Goal: Task Accomplishment & Management: Complete application form

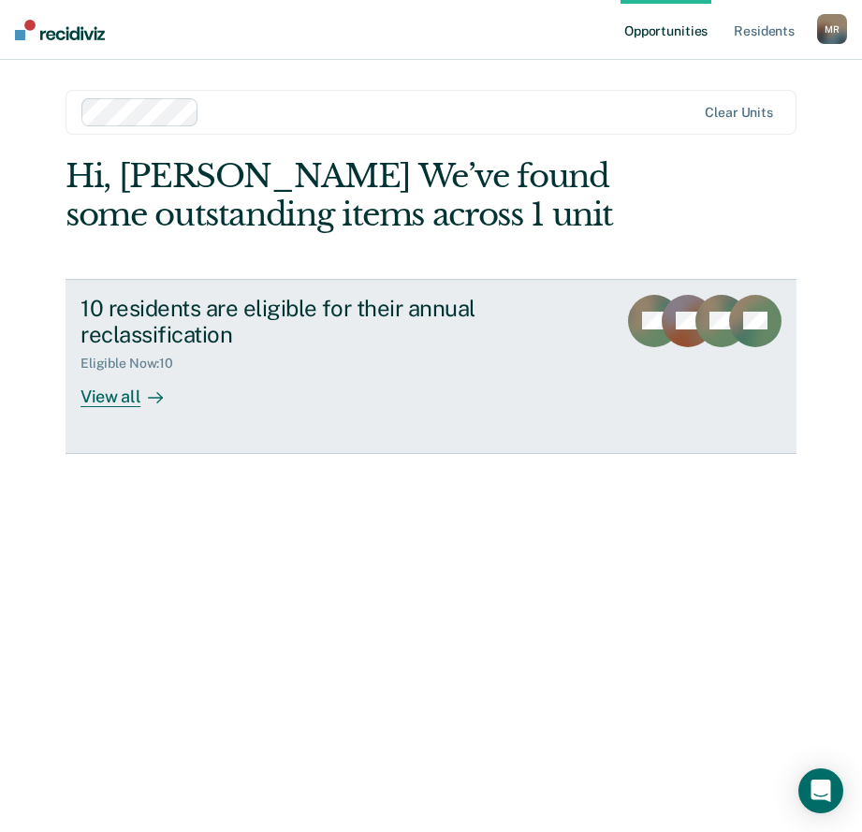
click at [142, 400] on div at bounding box center [151, 397] width 22 height 22
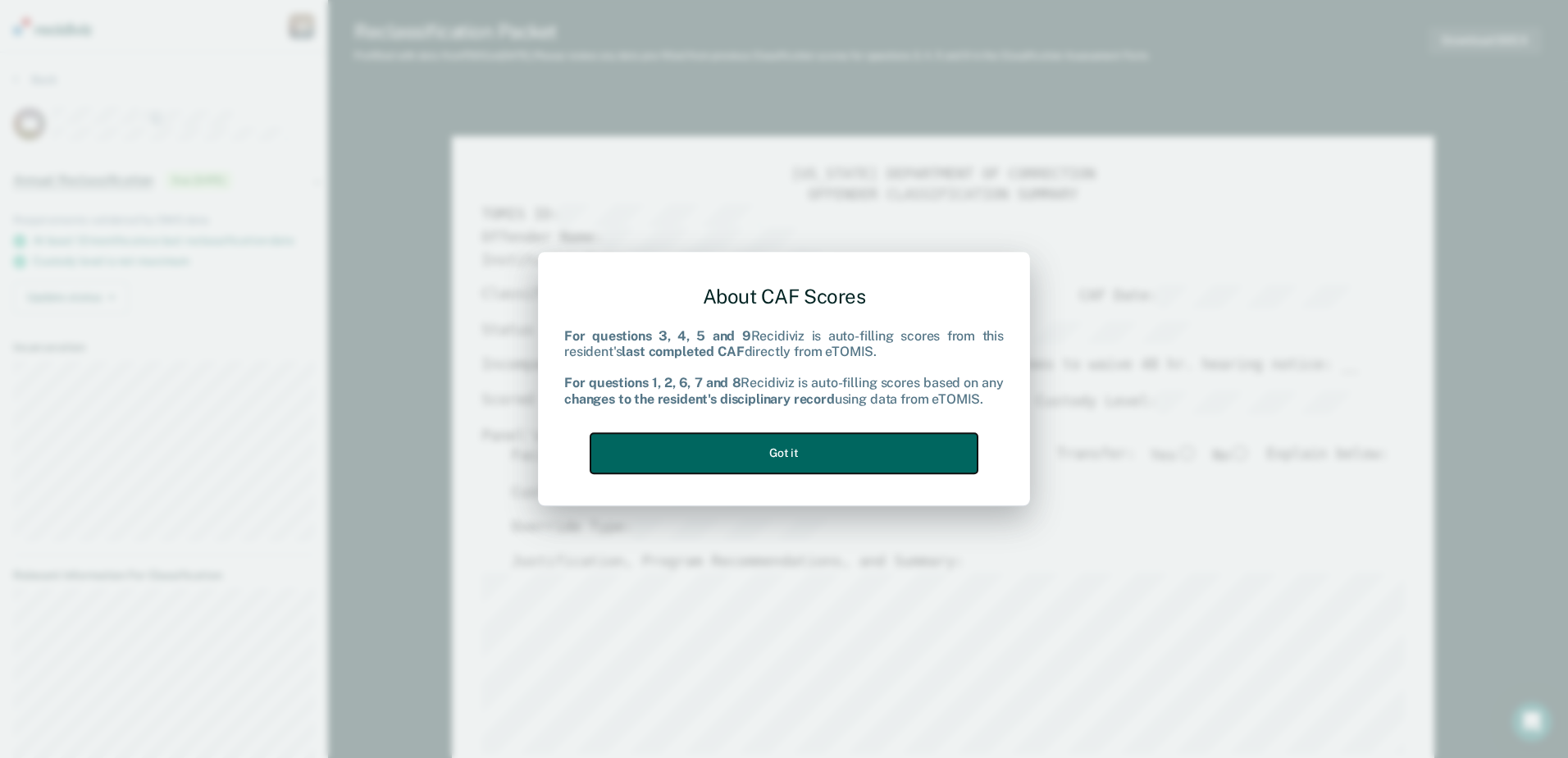
click at [755, 450] on button "Got it" at bounding box center [784, 453] width 387 height 40
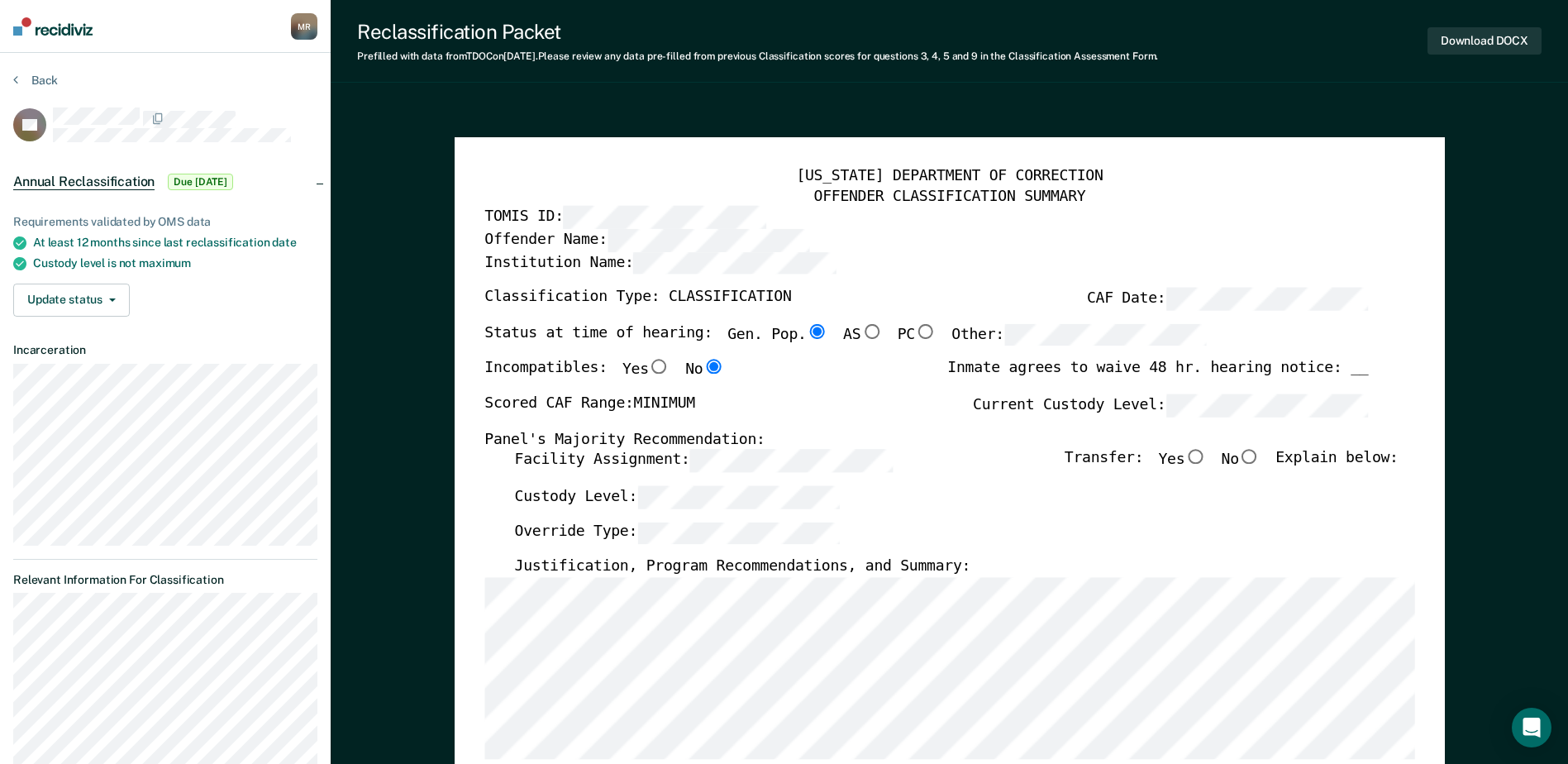
scroll to position [83, 0]
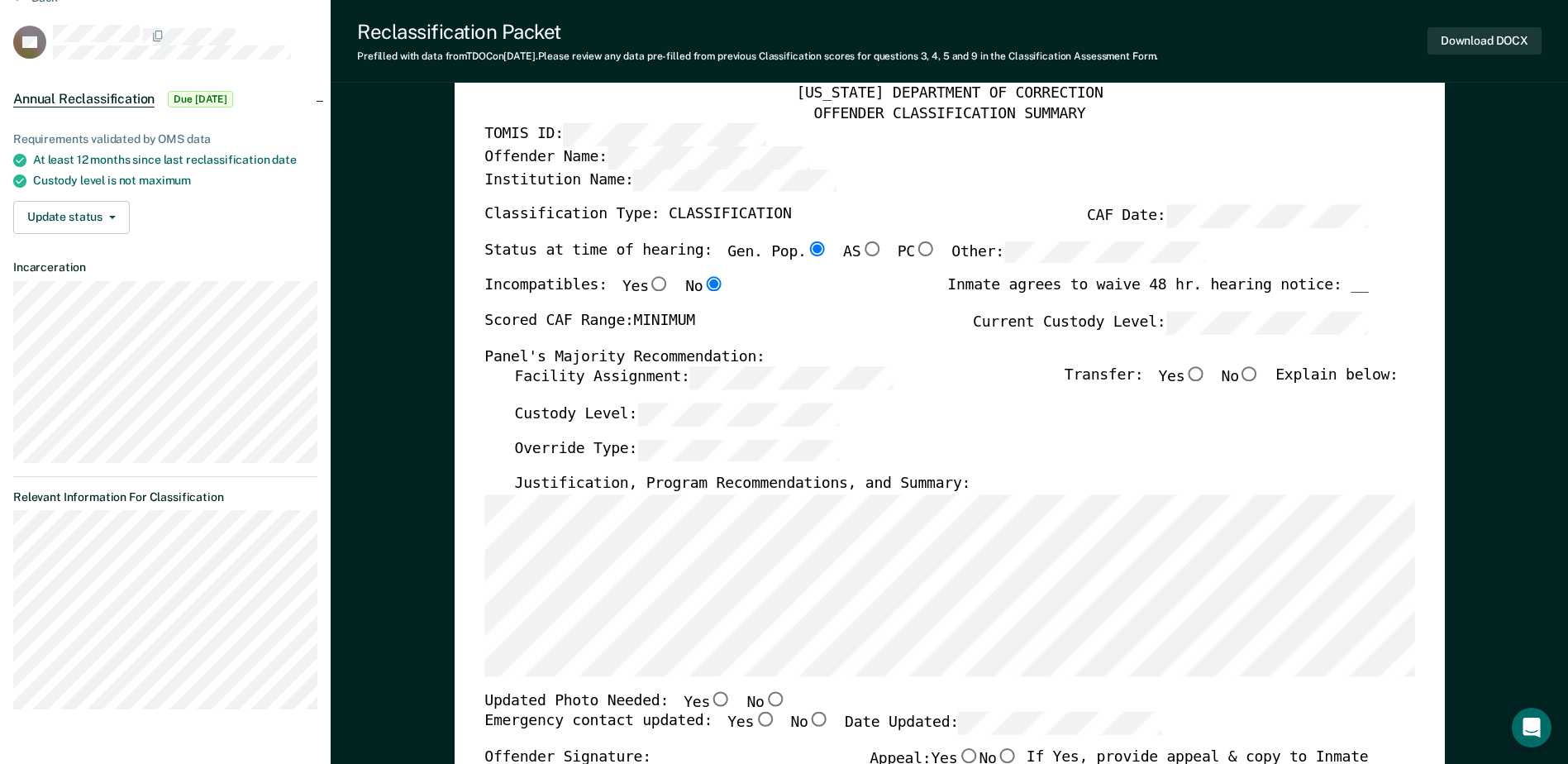
click at [761, 377] on input "No" at bounding box center [1249, 374] width 21 height 15
type textarea "x"
radio input "true"
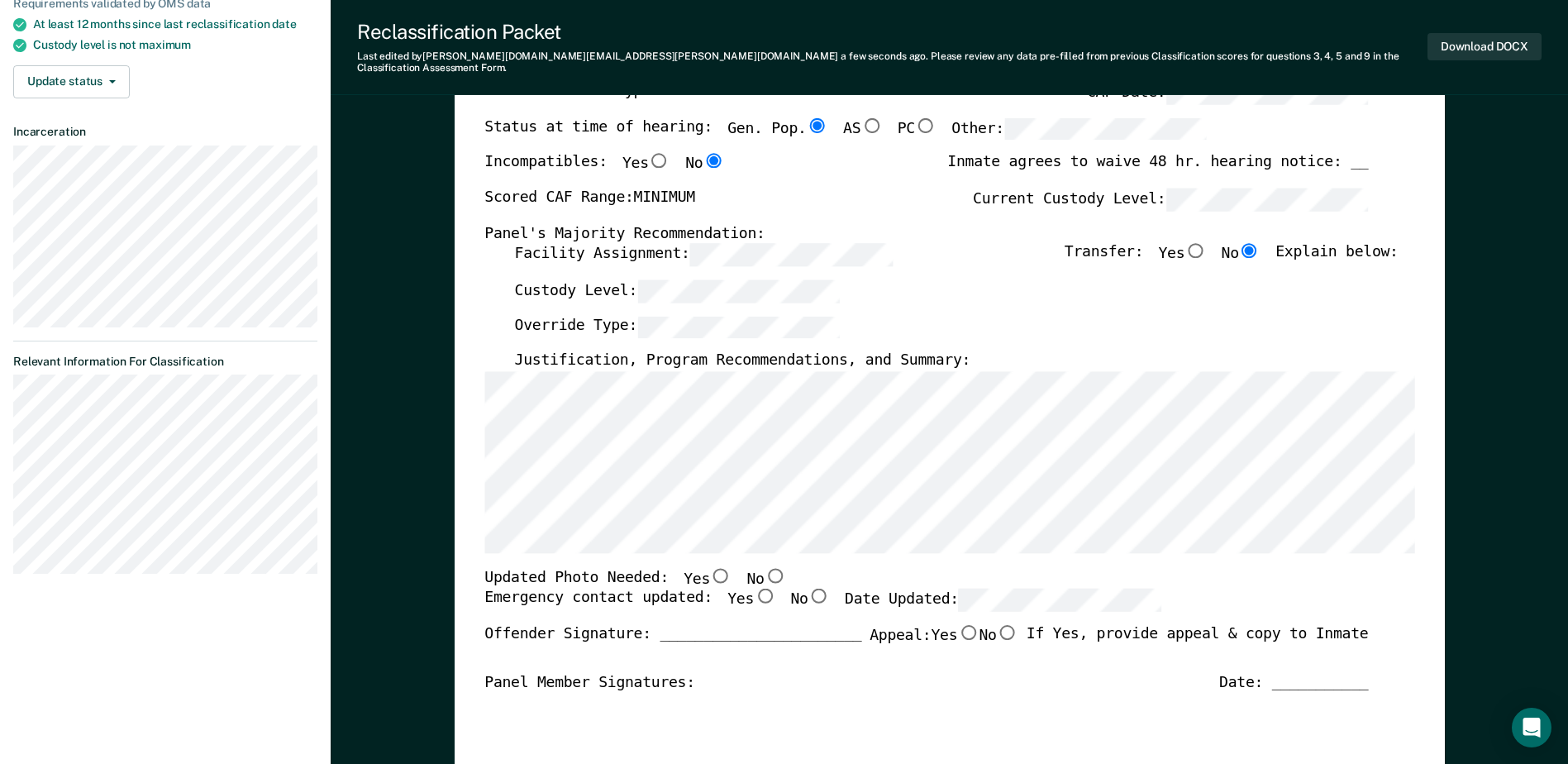
scroll to position [248, 0]
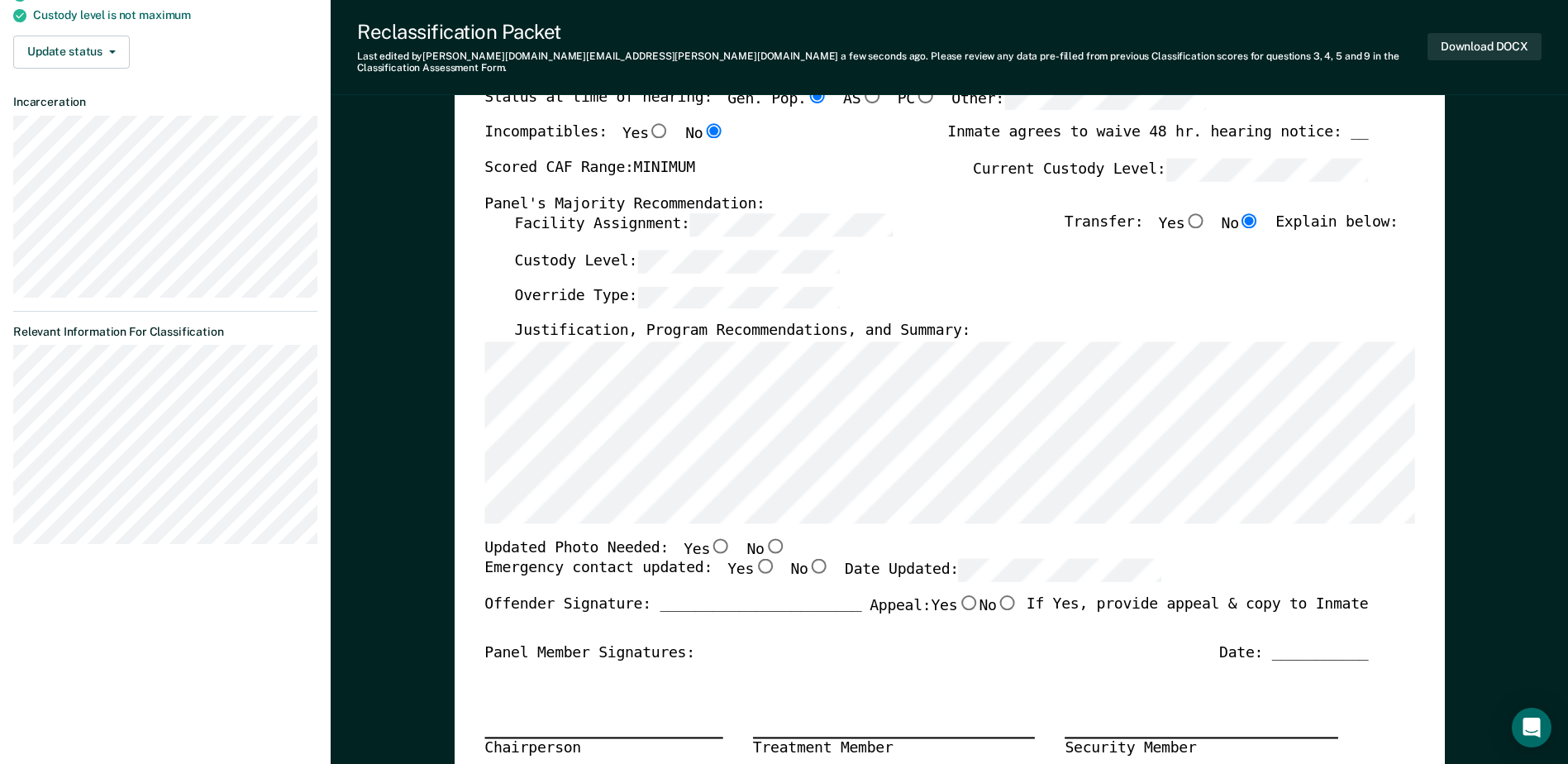
type textarea "x"
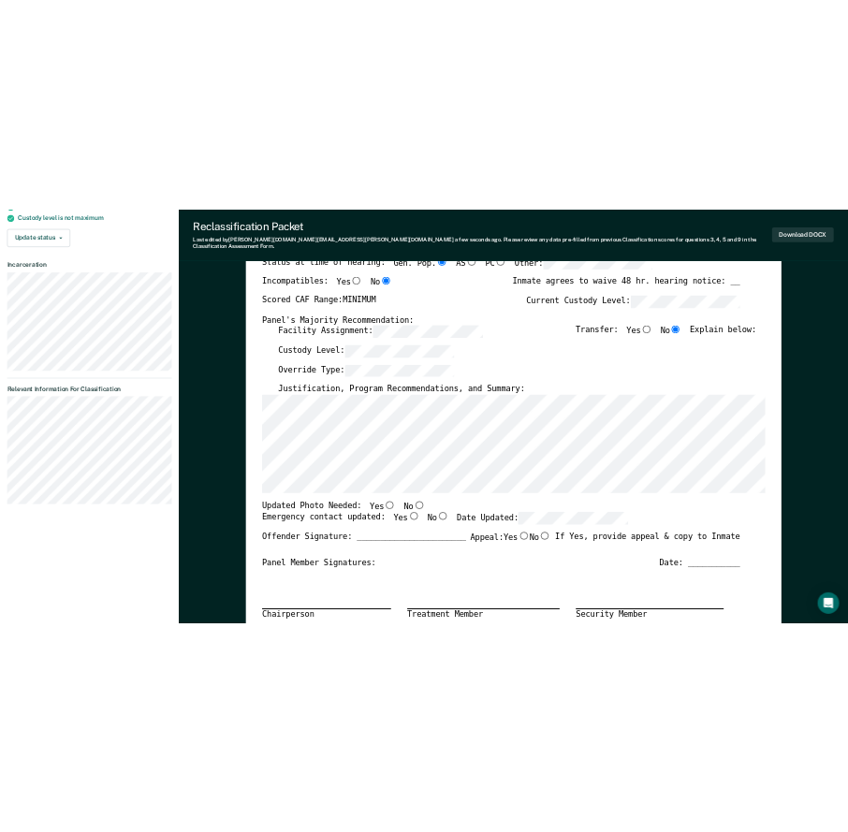
scroll to position [0, 0]
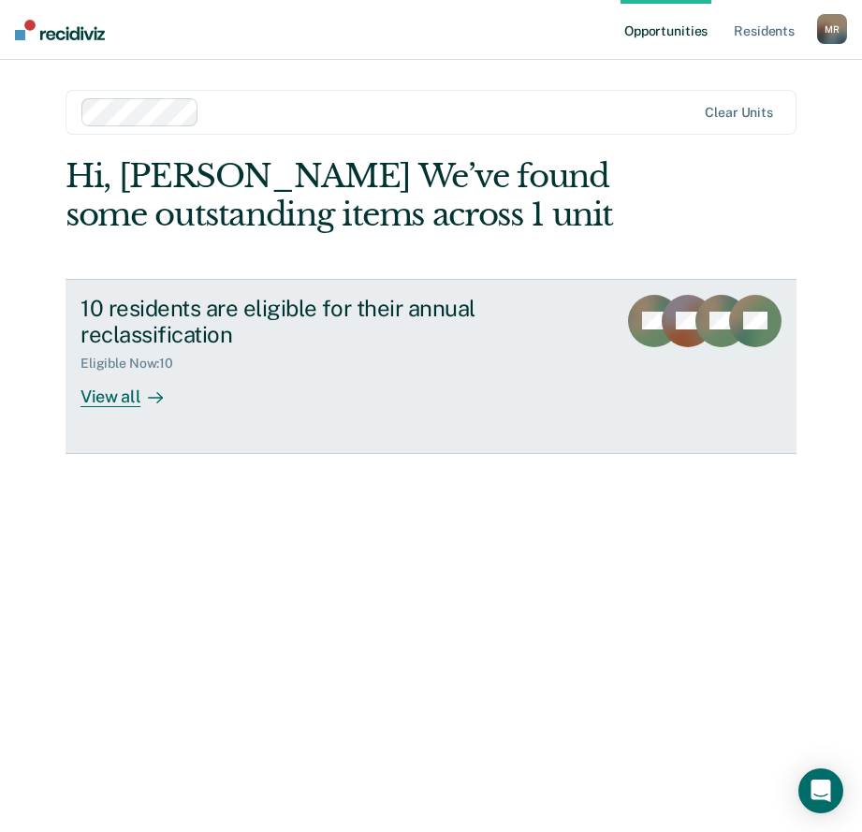
click at [156, 400] on icon at bounding box center [155, 397] width 15 height 15
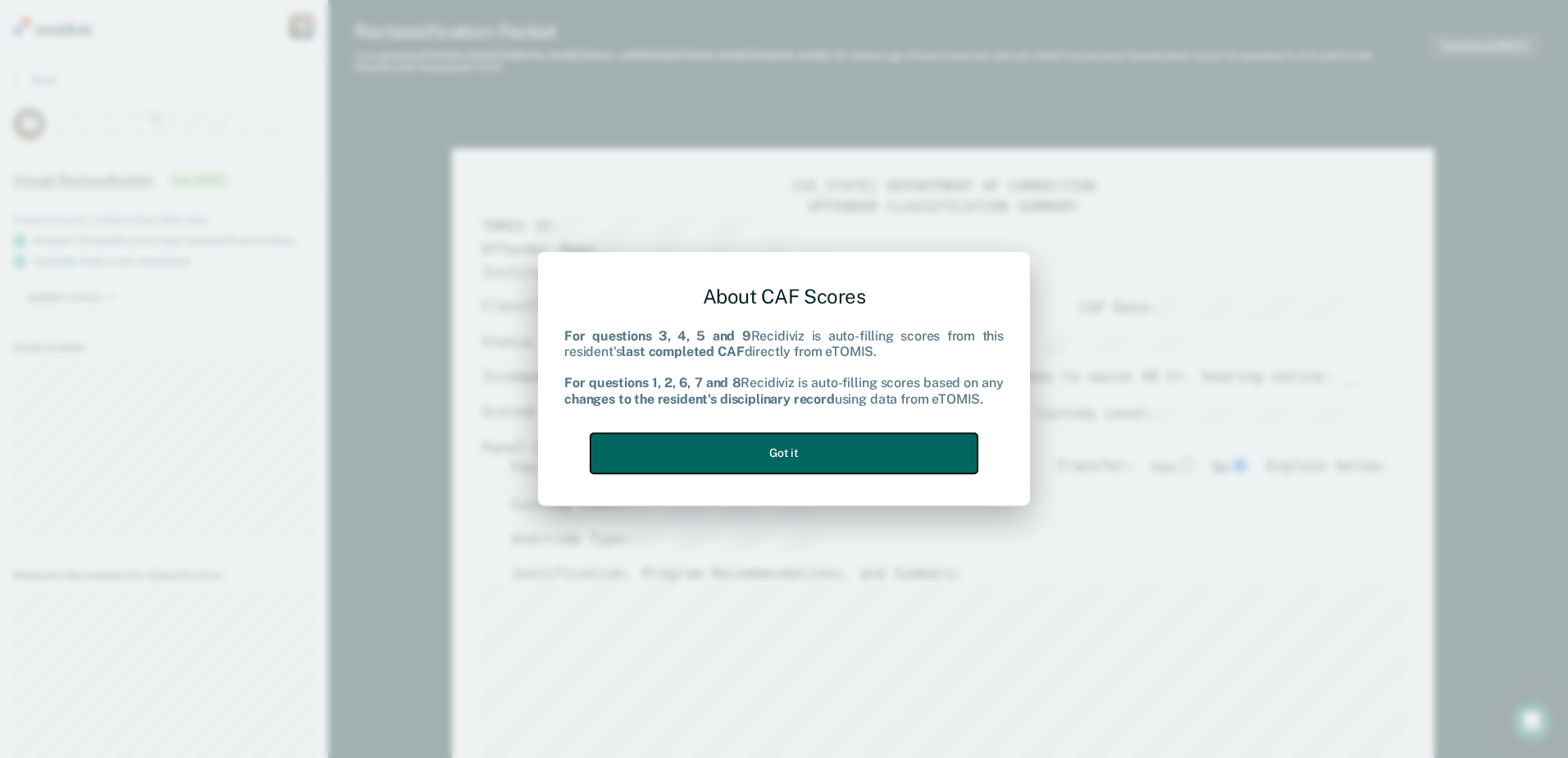
click at [715, 446] on button "Got it" at bounding box center [784, 453] width 387 height 40
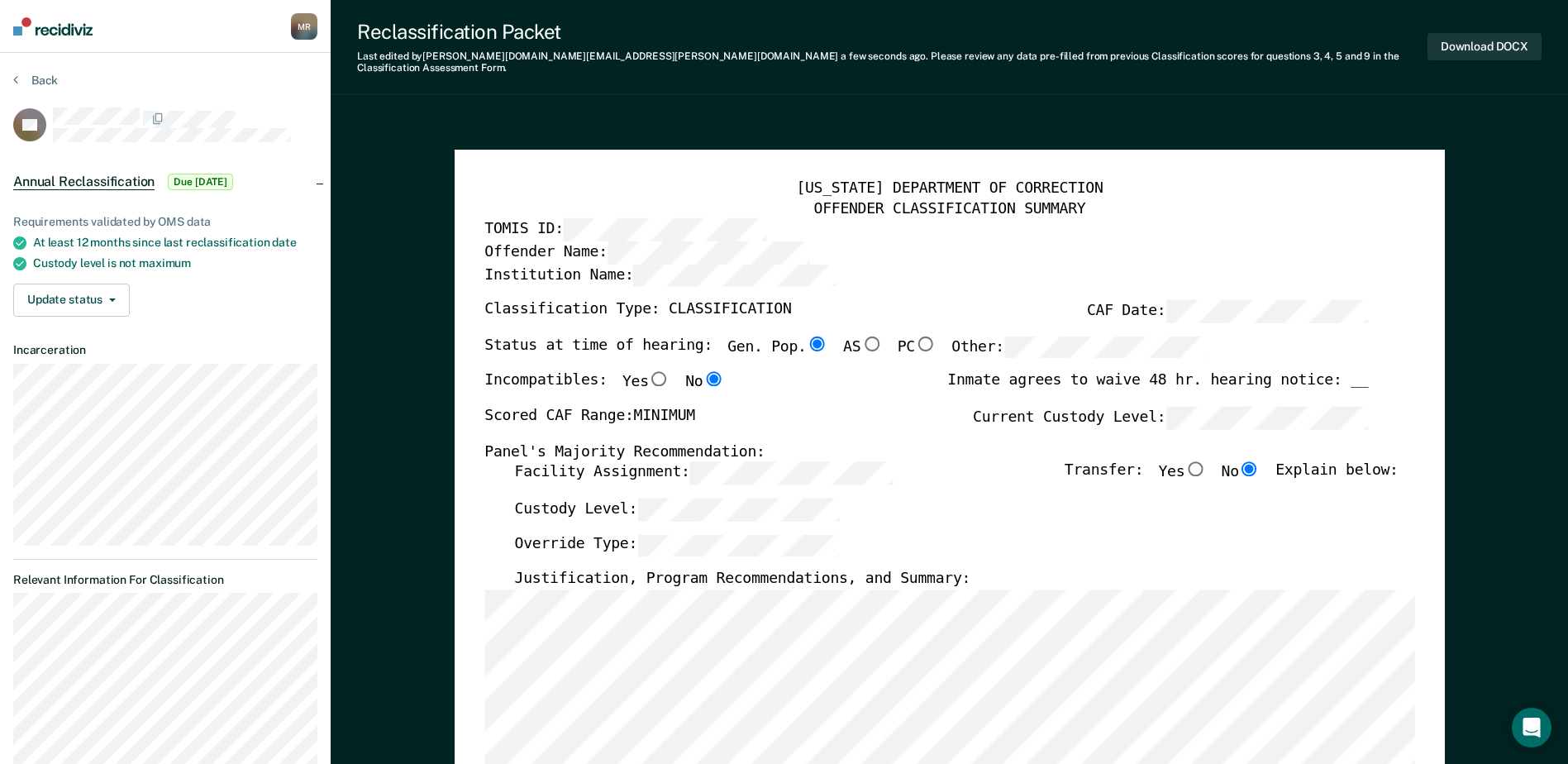
scroll to position [248, 0]
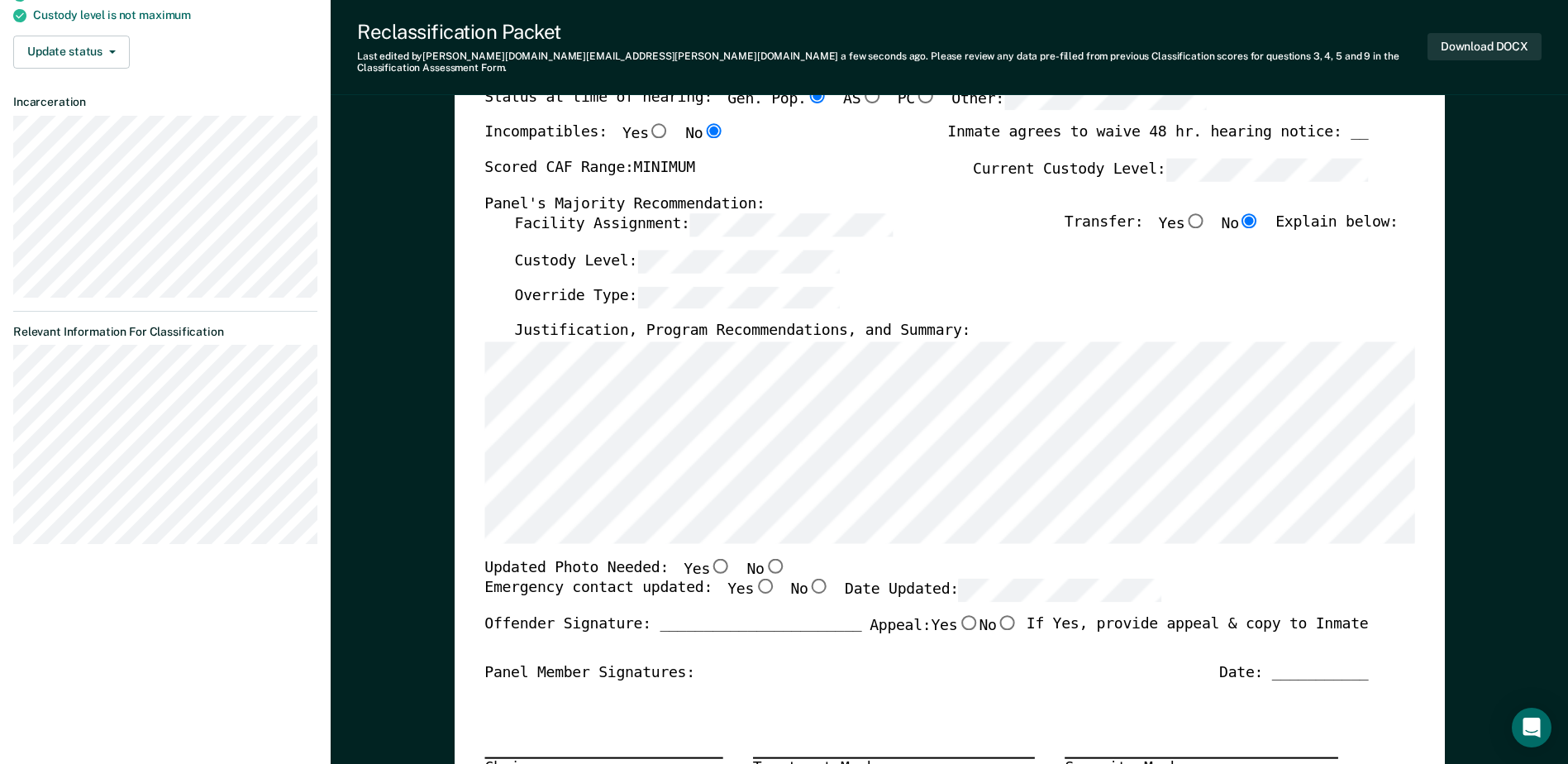
click at [761, 558] on input "No" at bounding box center [775, 565] width 21 height 15
type textarea "x"
radio input "true"
click at [754, 579] on input "Yes" at bounding box center [764, 586] width 21 height 15
type textarea "x"
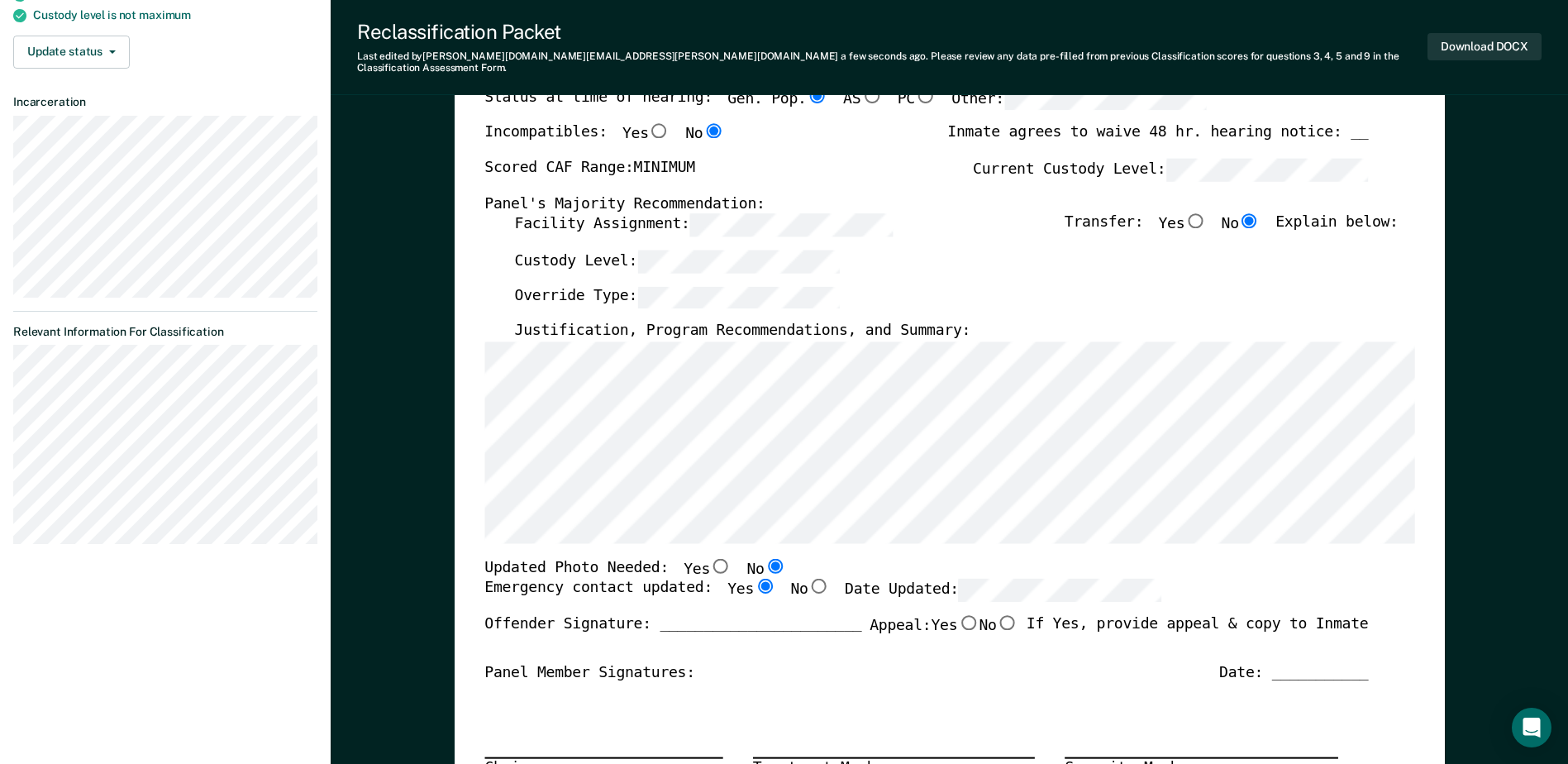
radio input "true"
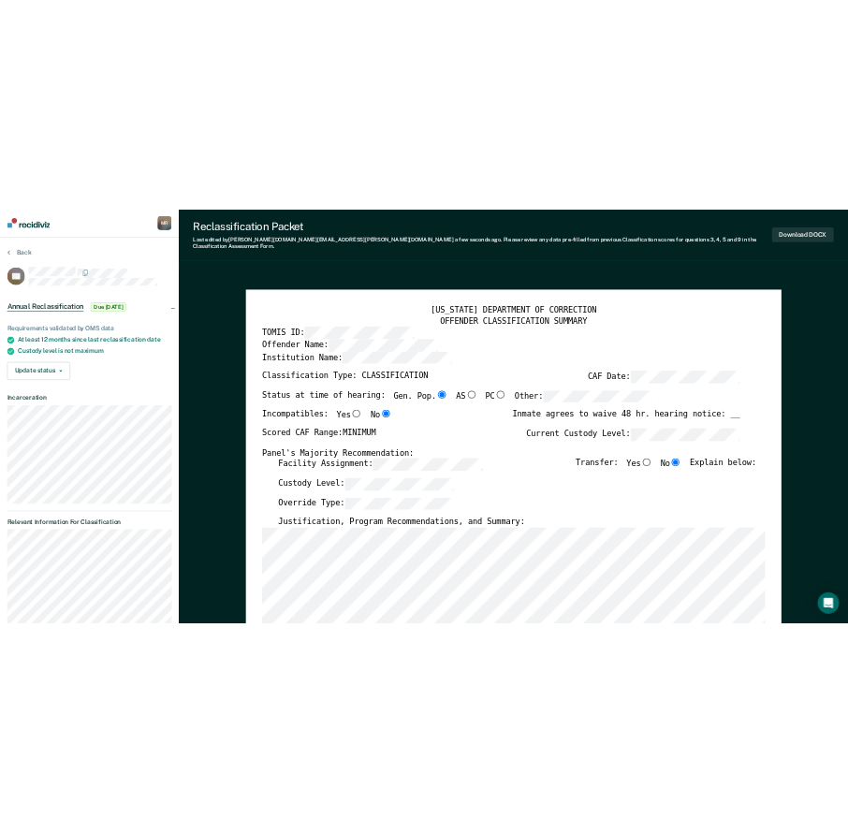
scroll to position [0, 0]
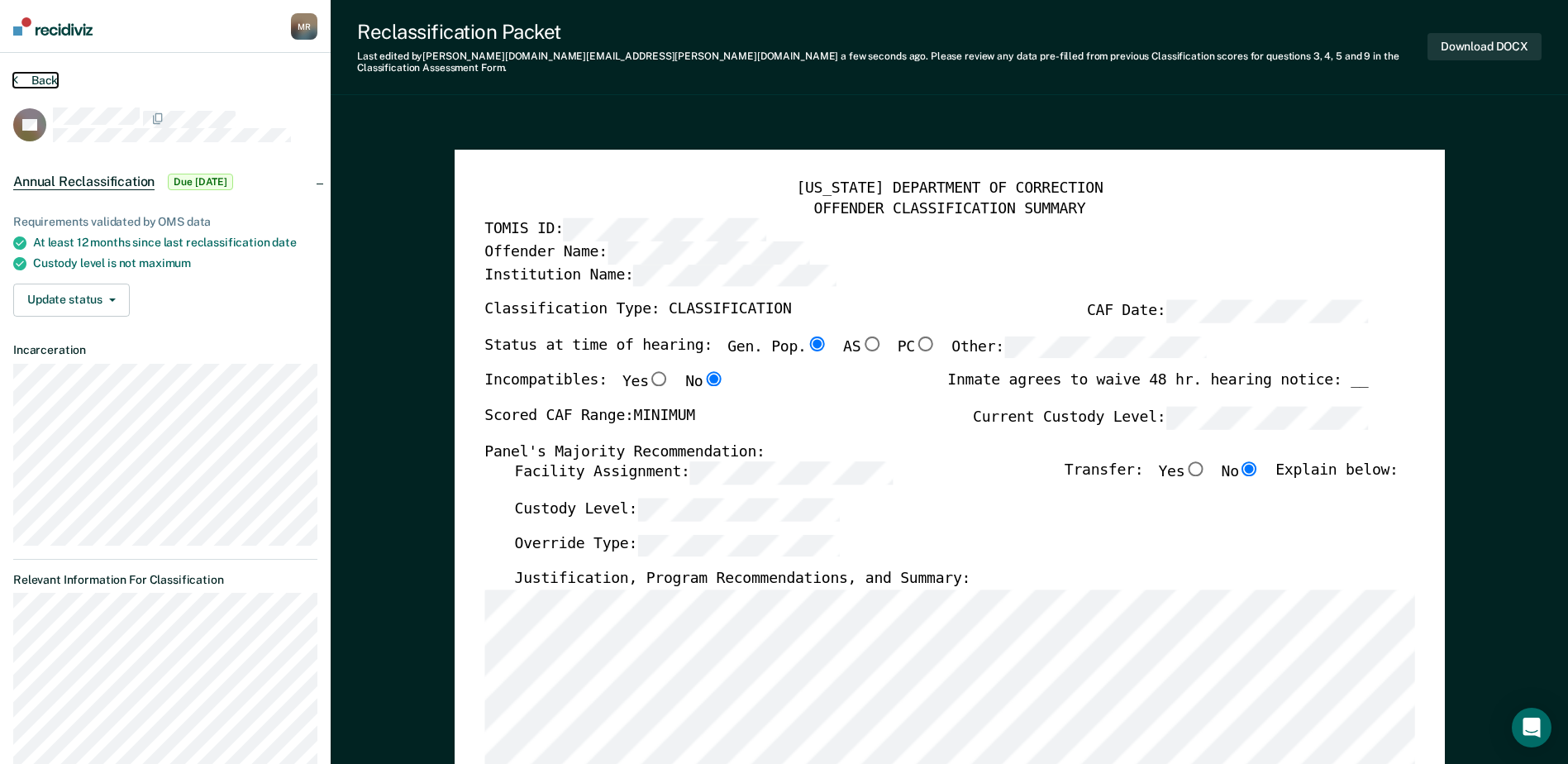
click at [47, 79] on button "Back" at bounding box center [35, 79] width 45 height 15
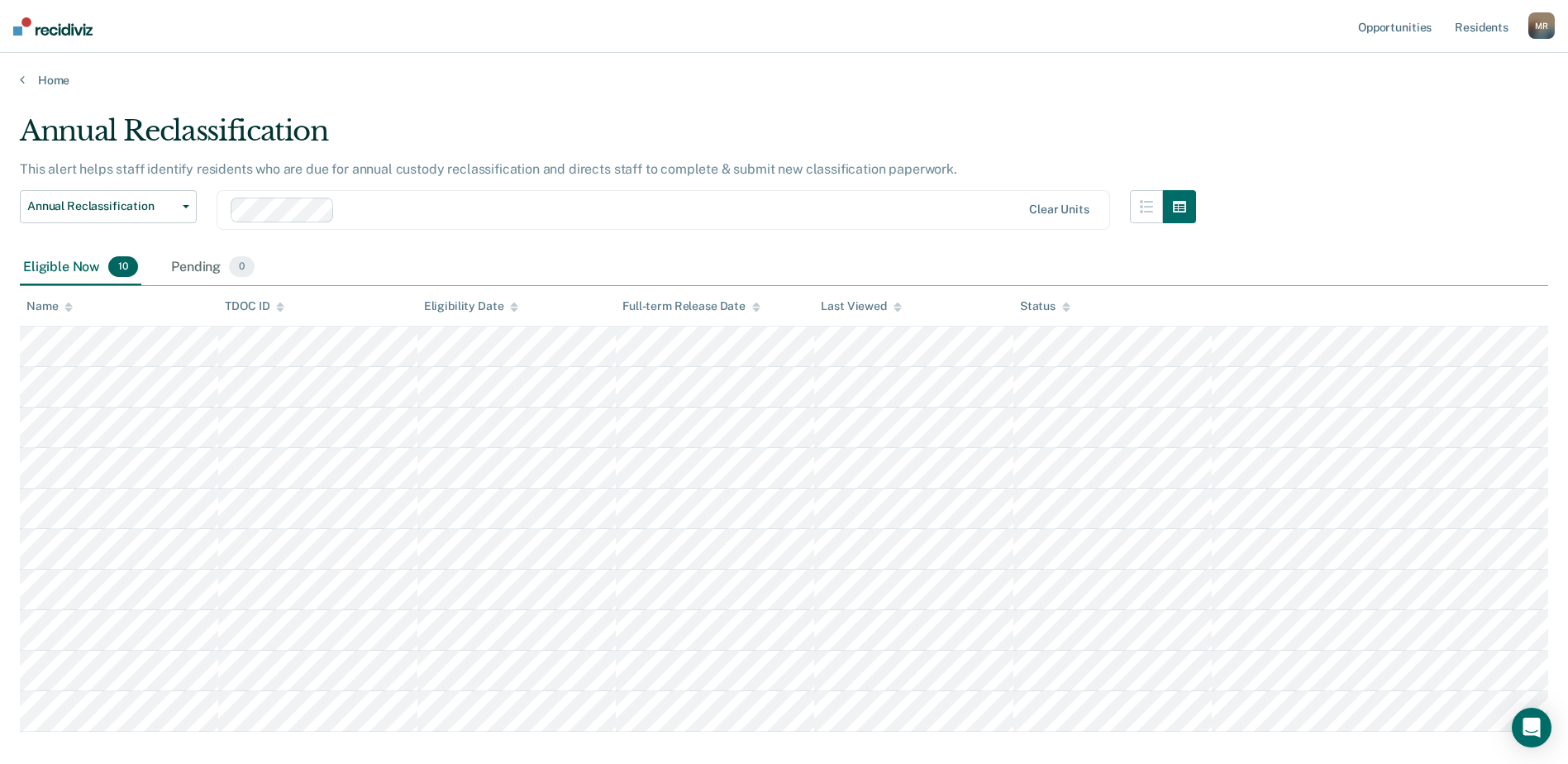
click at [389, 100] on main "Annual Reclassification This alert helps staff identify residents who are due f…" at bounding box center [784, 466] width 1568 height 758
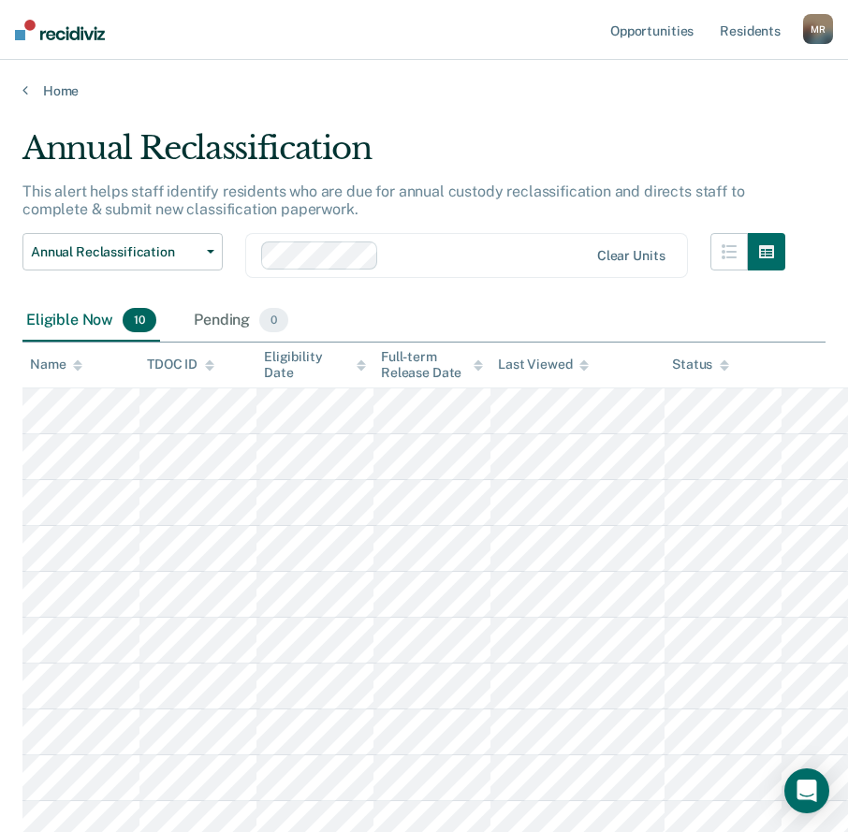
click at [591, 70] on div "Home" at bounding box center [424, 79] width 848 height 39
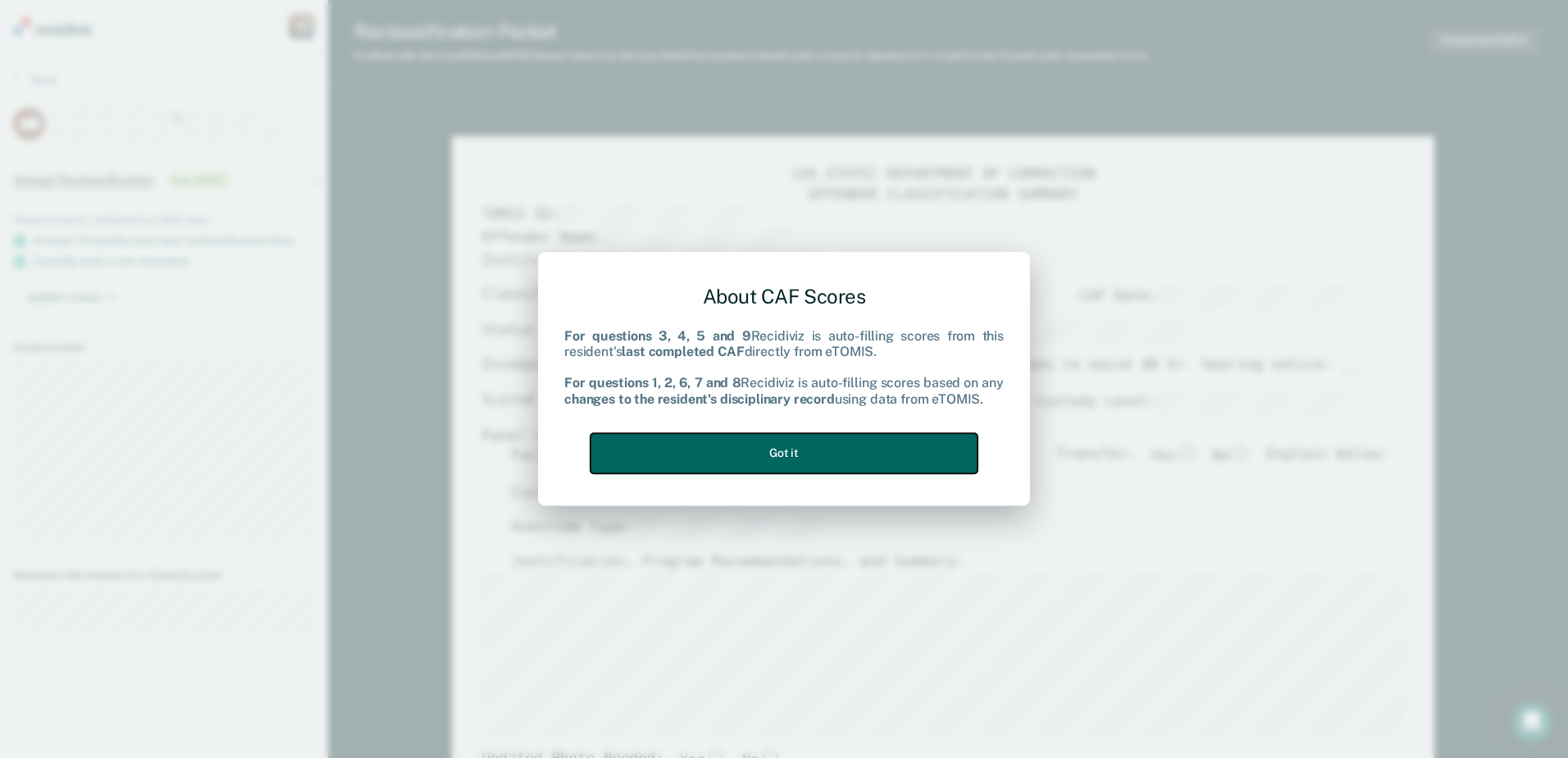
click at [691, 446] on button "Got it" at bounding box center [784, 453] width 387 height 40
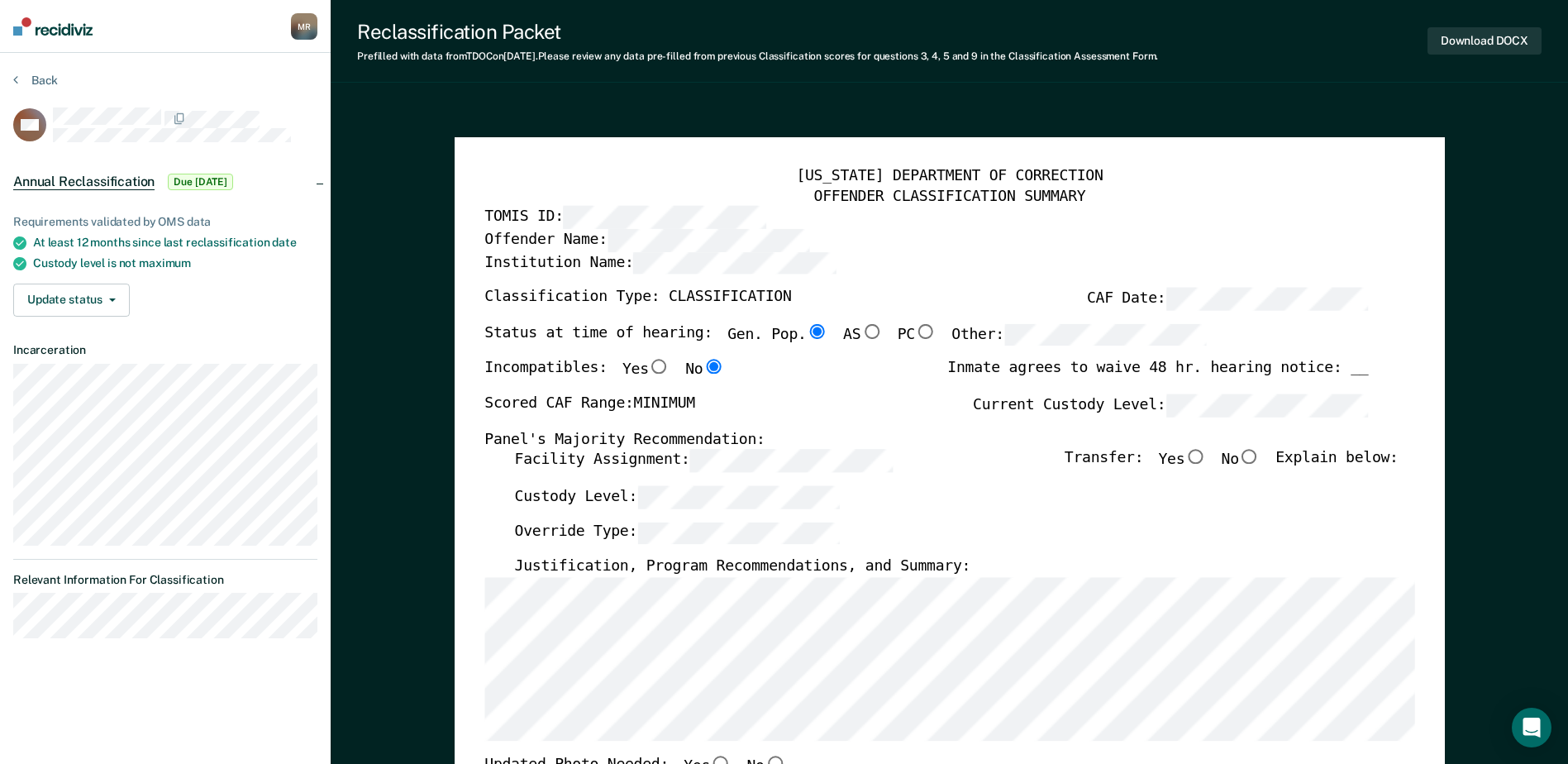
scroll to position [83, 0]
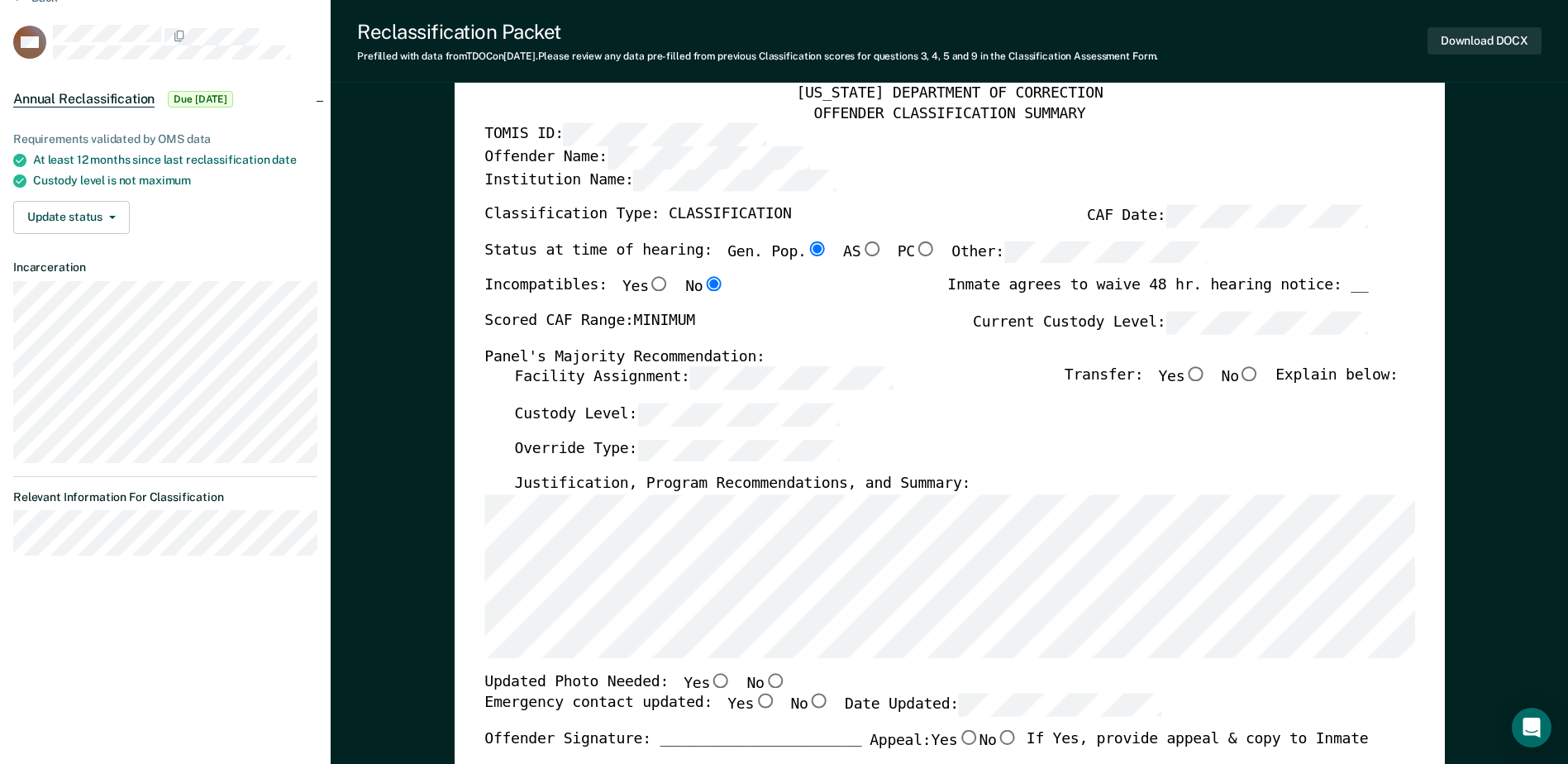
click at [761, 371] on input "No" at bounding box center [1249, 374] width 21 height 15
type textarea "x"
radio input "true"
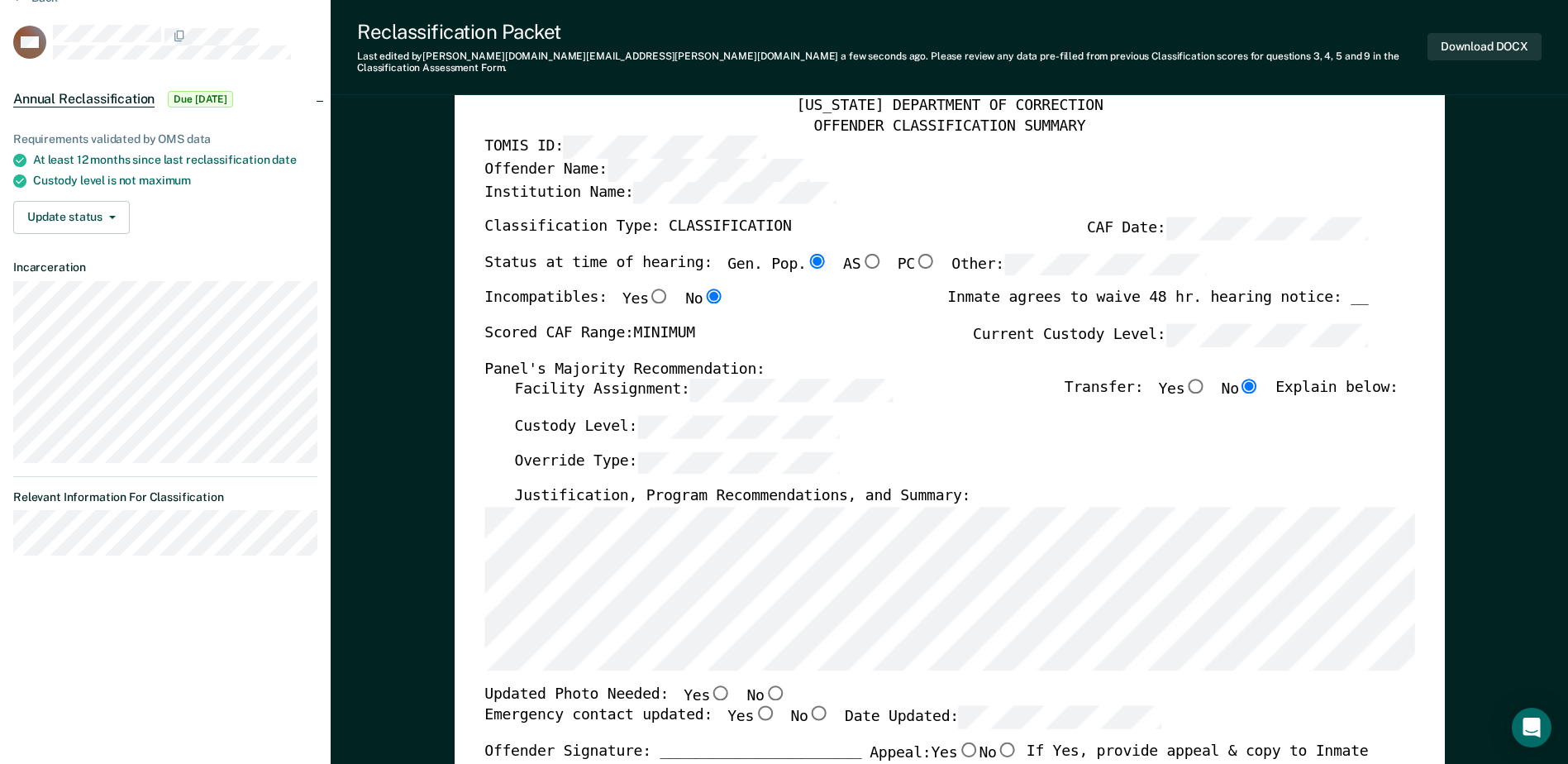
click at [697, 487] on label "Justification, Program Recommendations, and Summary:" at bounding box center [742, 496] width 456 height 19
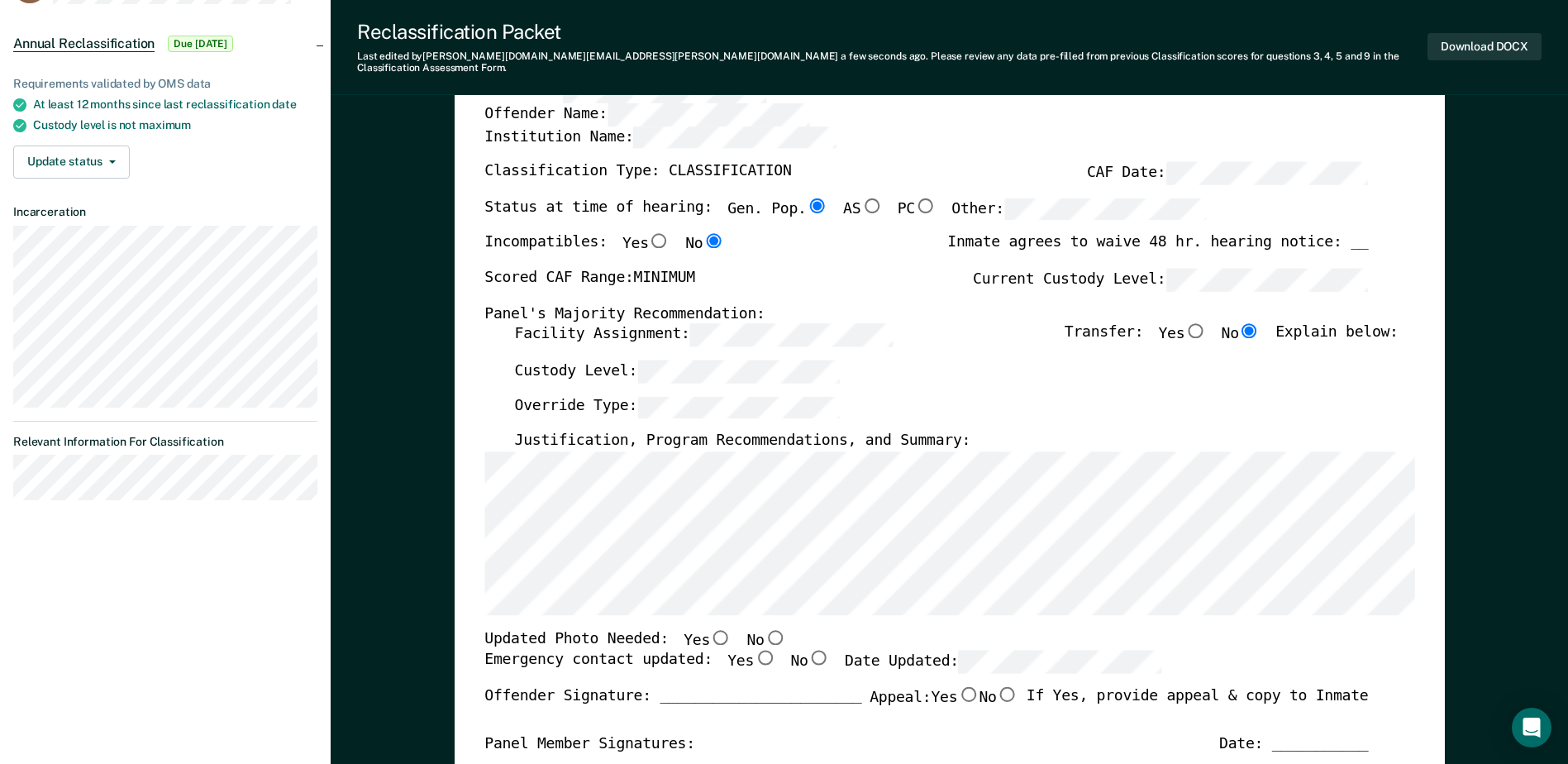
scroll to position [165, 0]
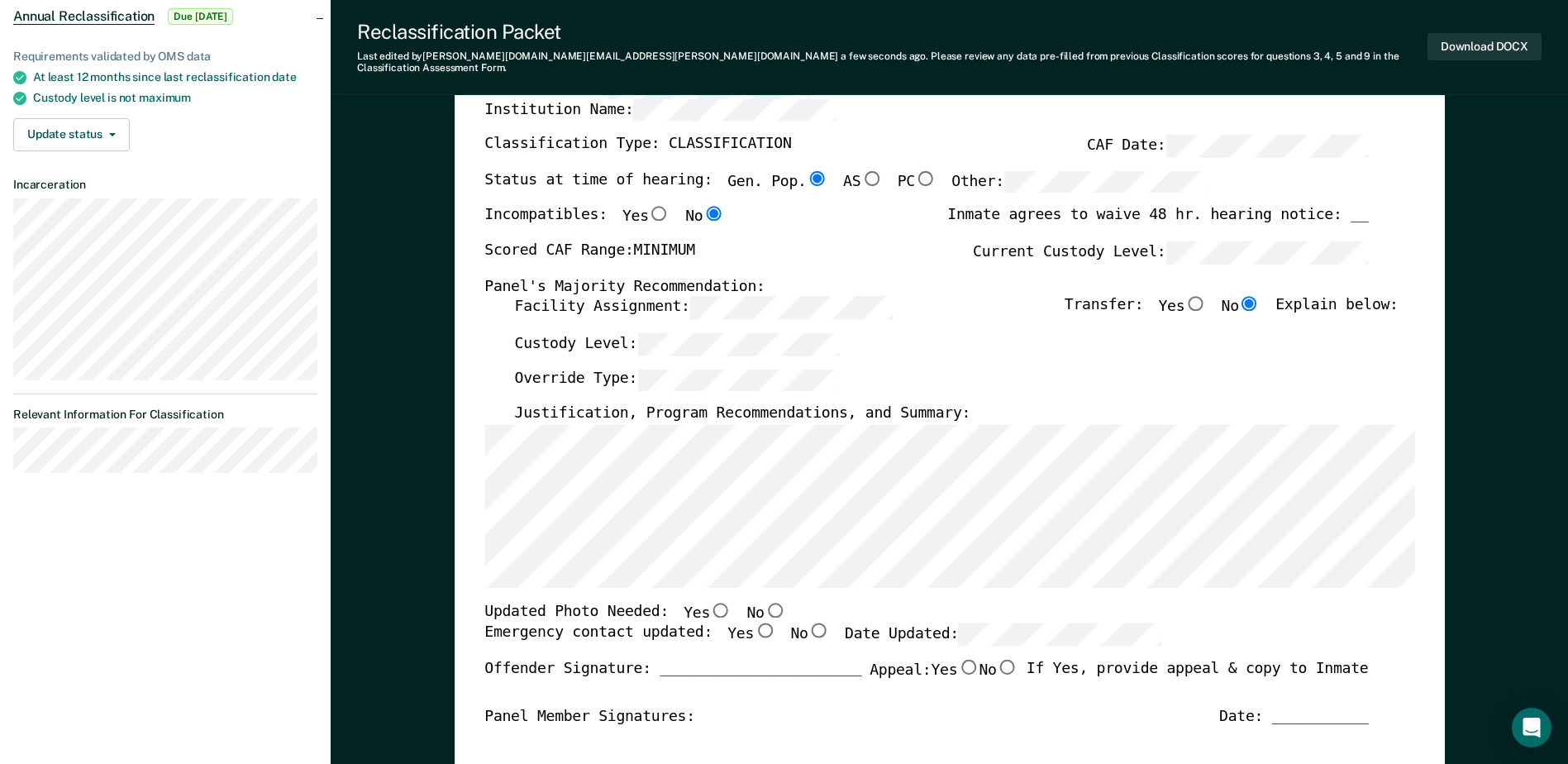
click at [761, 601] on input "No" at bounding box center [775, 609] width 21 height 15
type textarea "x"
radio input "true"
click at [754, 623] on input "Yes" at bounding box center [764, 630] width 21 height 15
type textarea "x"
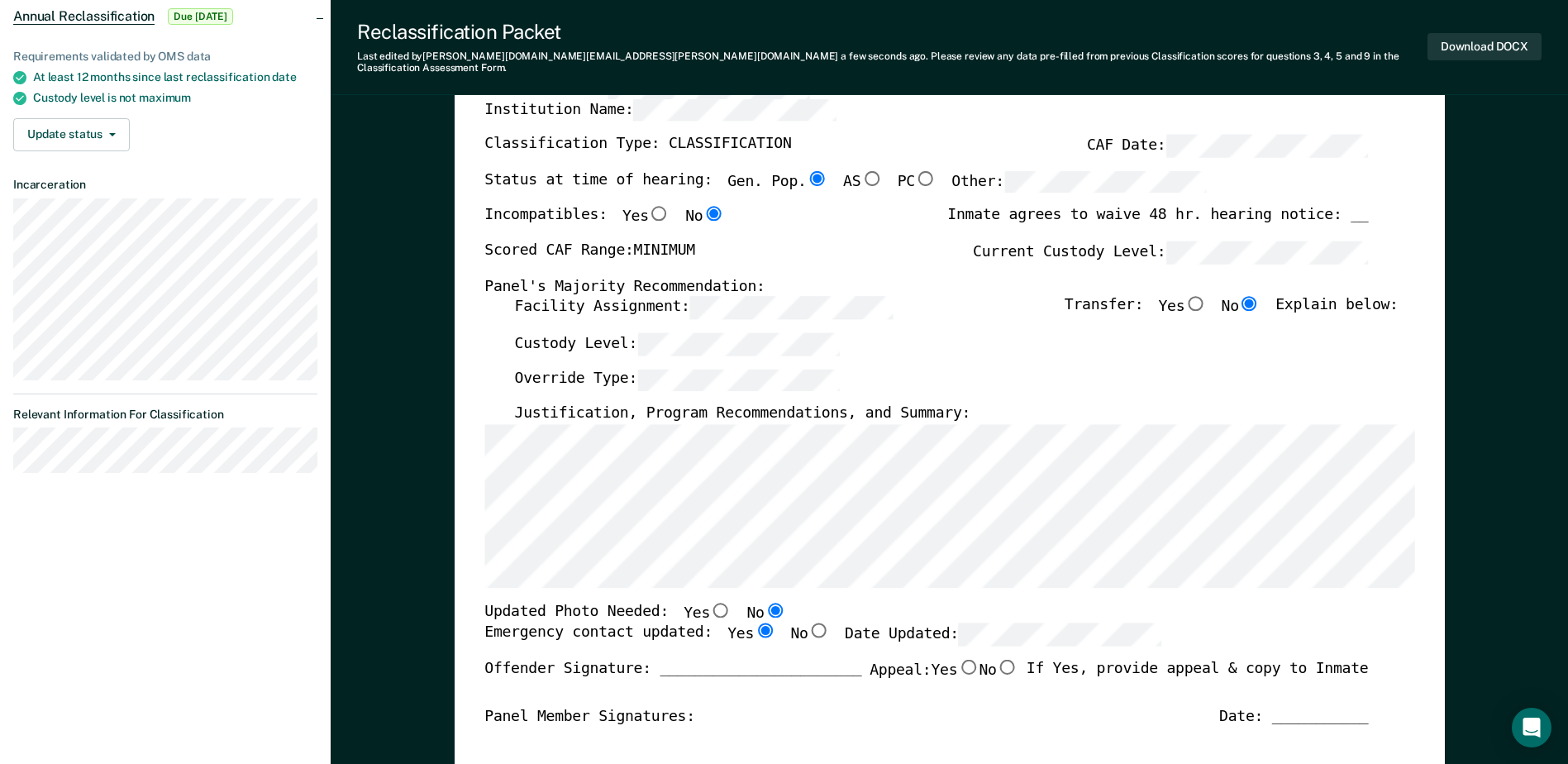
radio input "true"
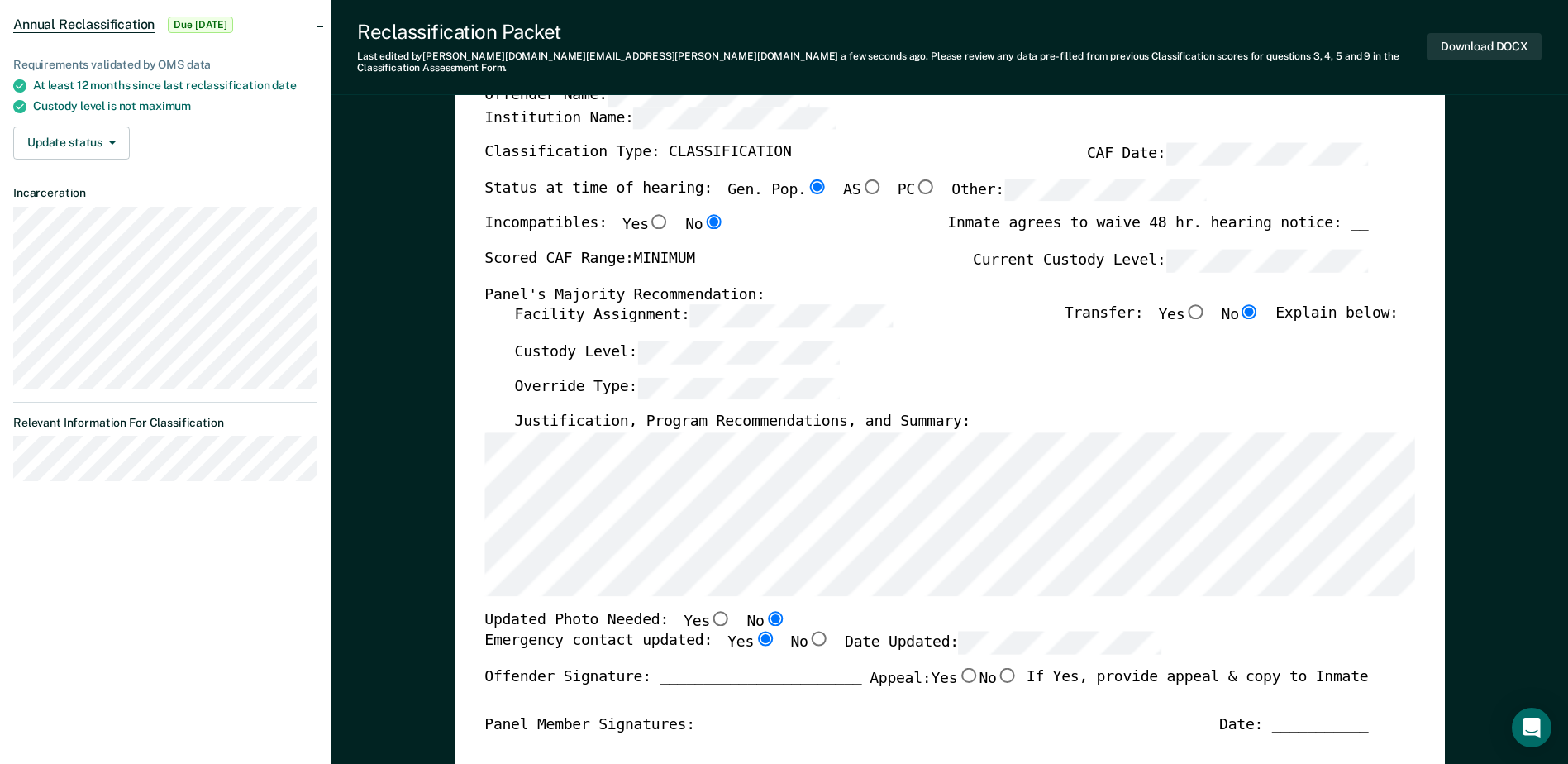
scroll to position [0, 0]
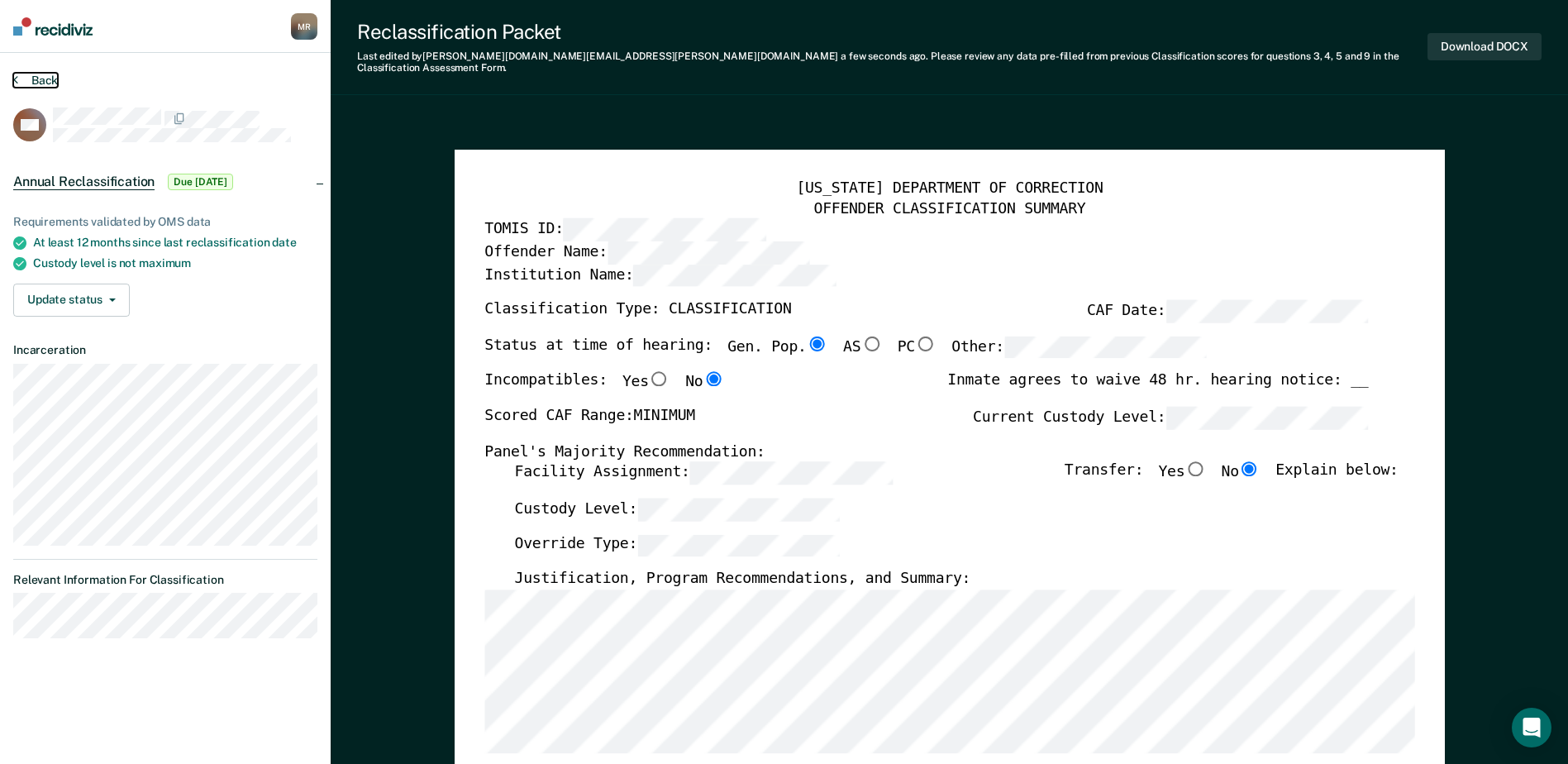
click at [38, 78] on button "Back" at bounding box center [35, 79] width 45 height 15
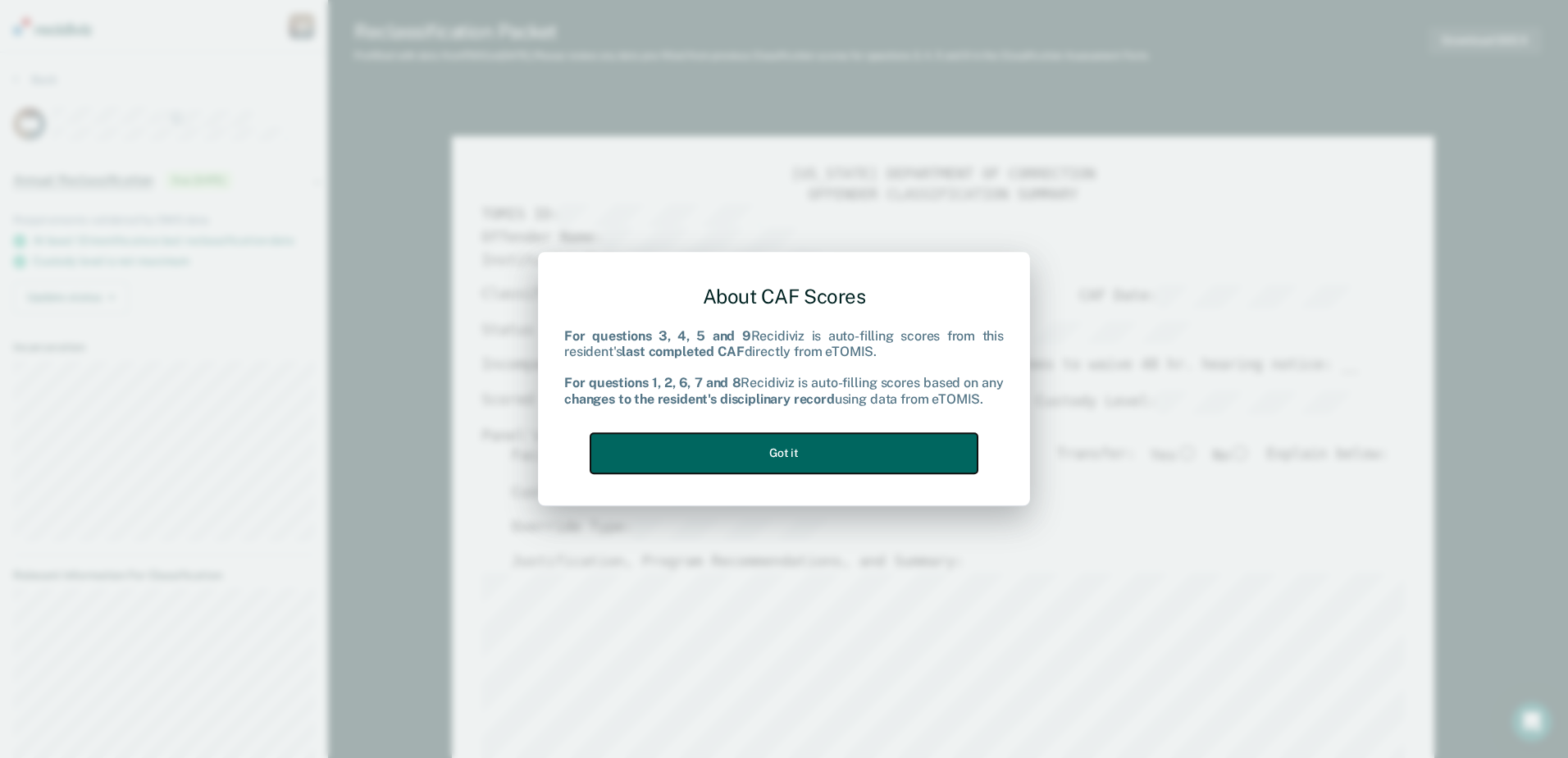
click at [748, 443] on button "Got it" at bounding box center [784, 453] width 387 height 40
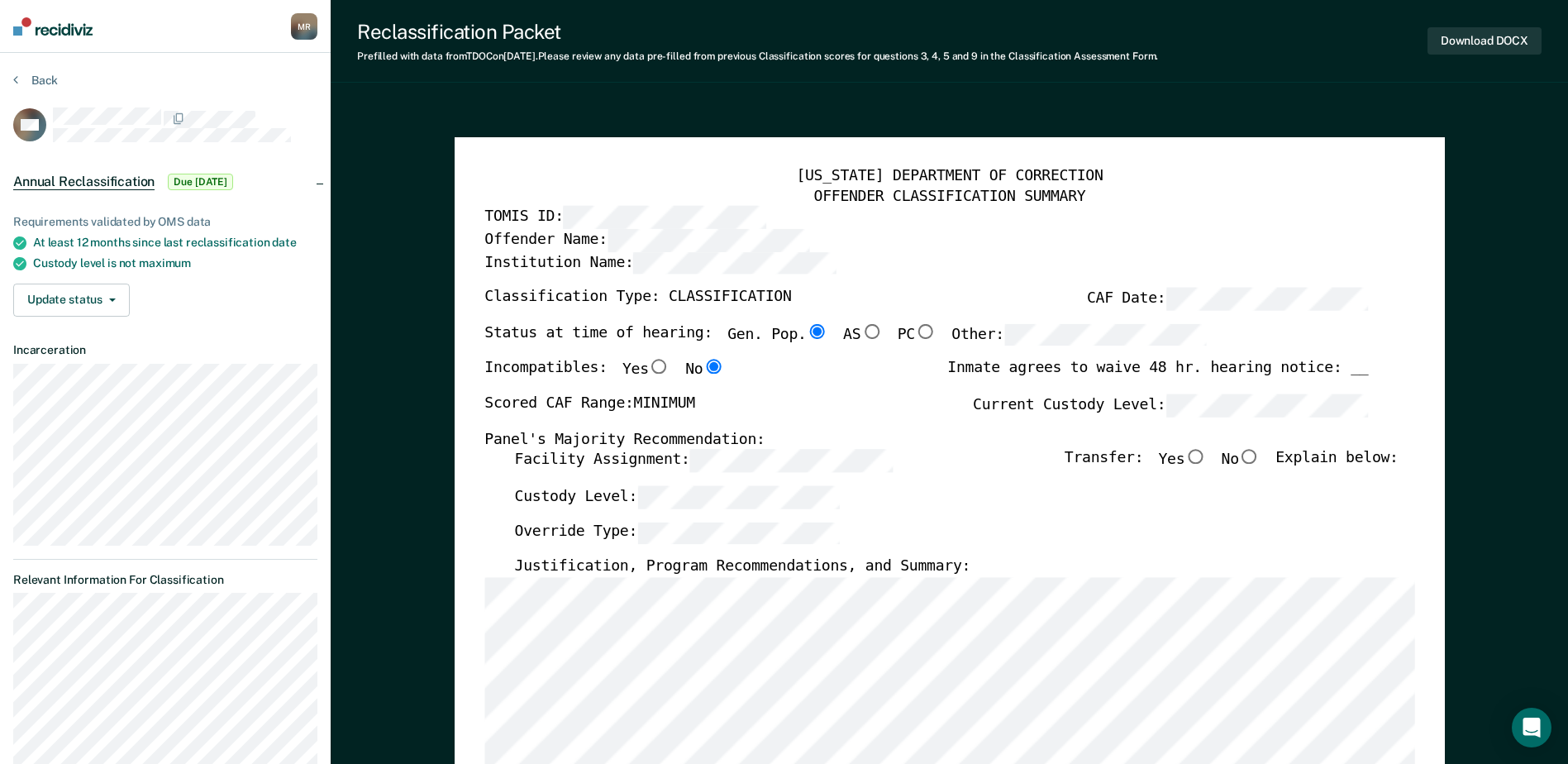
click at [761, 456] on input "No" at bounding box center [1249, 457] width 21 height 15
type textarea "x"
radio input "true"
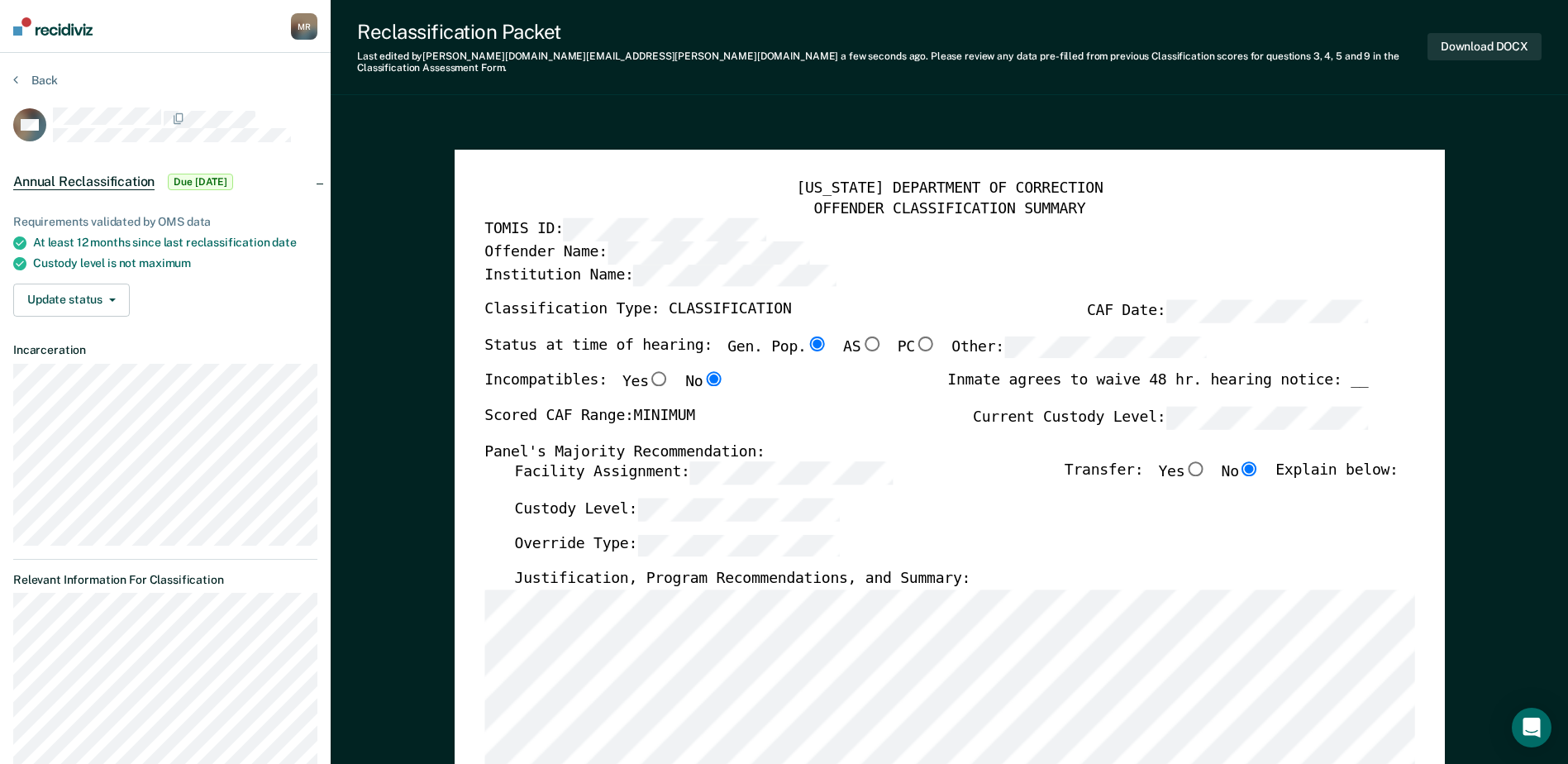
drag, startPoint x: 960, startPoint y: 534, endPoint x: 913, endPoint y: 531, distance: 47.1
click at [761, 533] on div "Override Type:" at bounding box center [956, 550] width 883 height 36
click at [761, 482] on div "Facility Assignment: Transfer: Yes No Explain below:" at bounding box center [956, 479] width 883 height 36
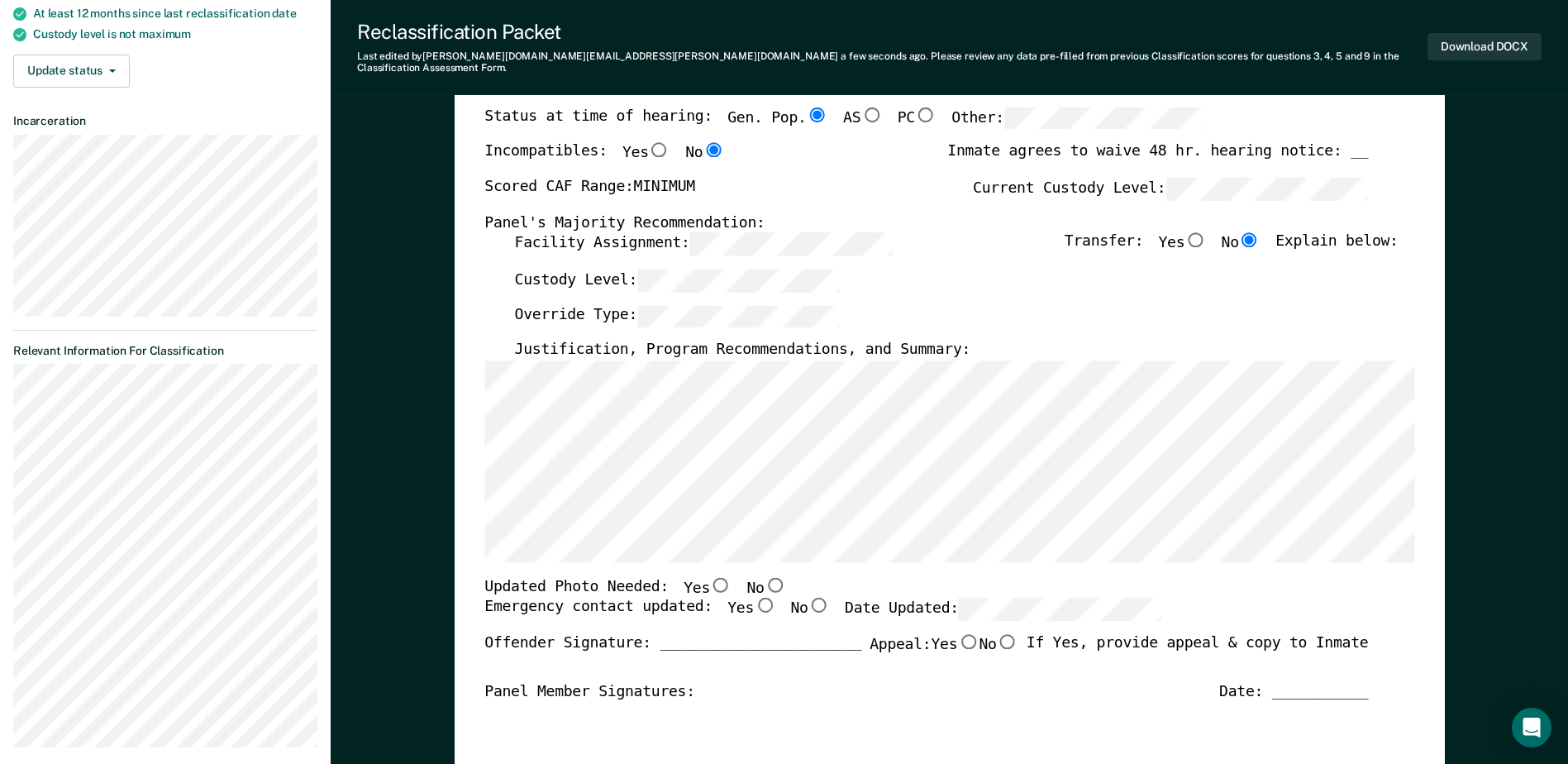
scroll to position [248, 0]
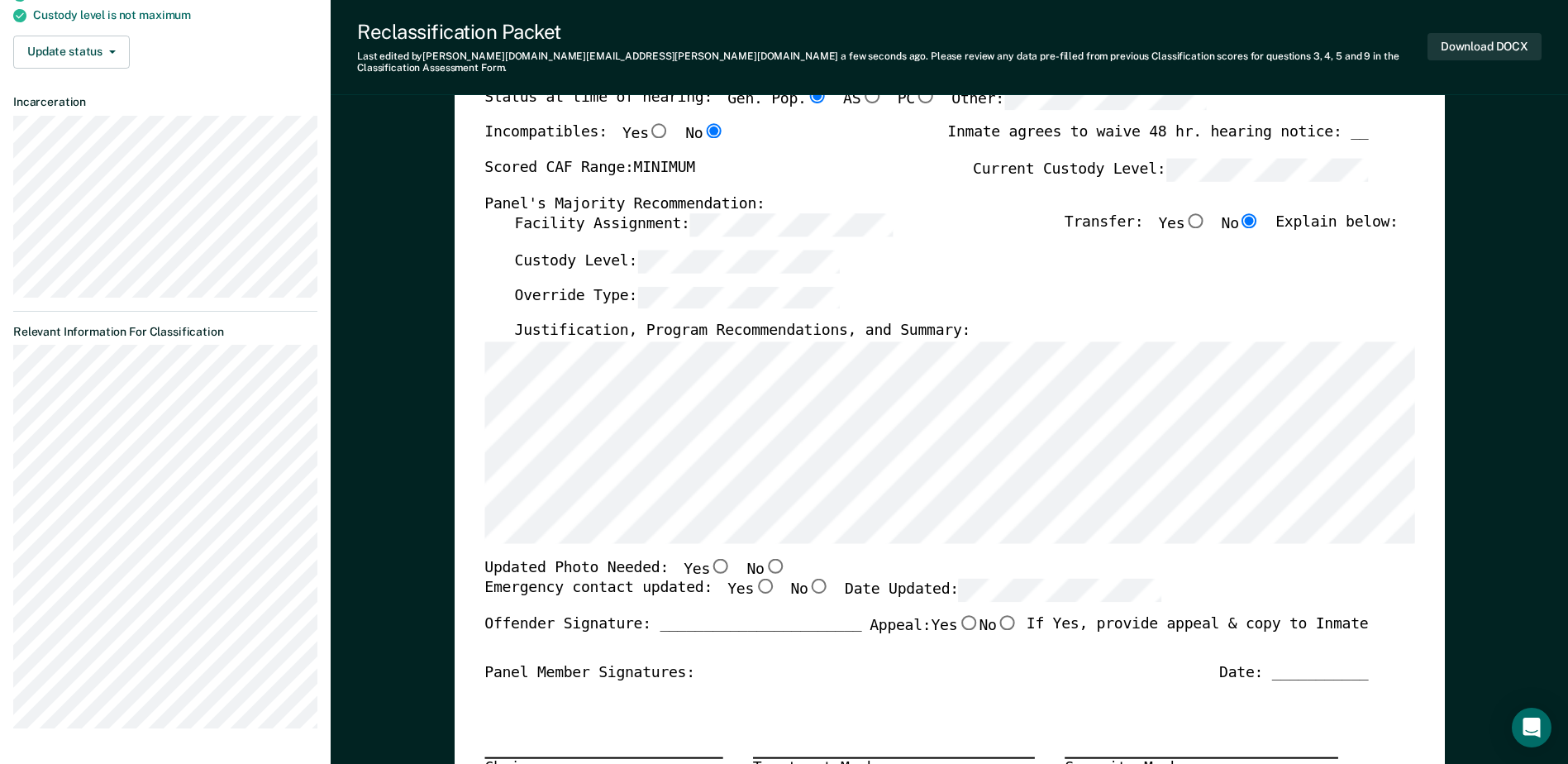
click at [754, 579] on input "Yes" at bounding box center [764, 586] width 21 height 15
type textarea "x"
radio input "true"
click at [761, 558] on input "No" at bounding box center [775, 565] width 21 height 15
type textarea "x"
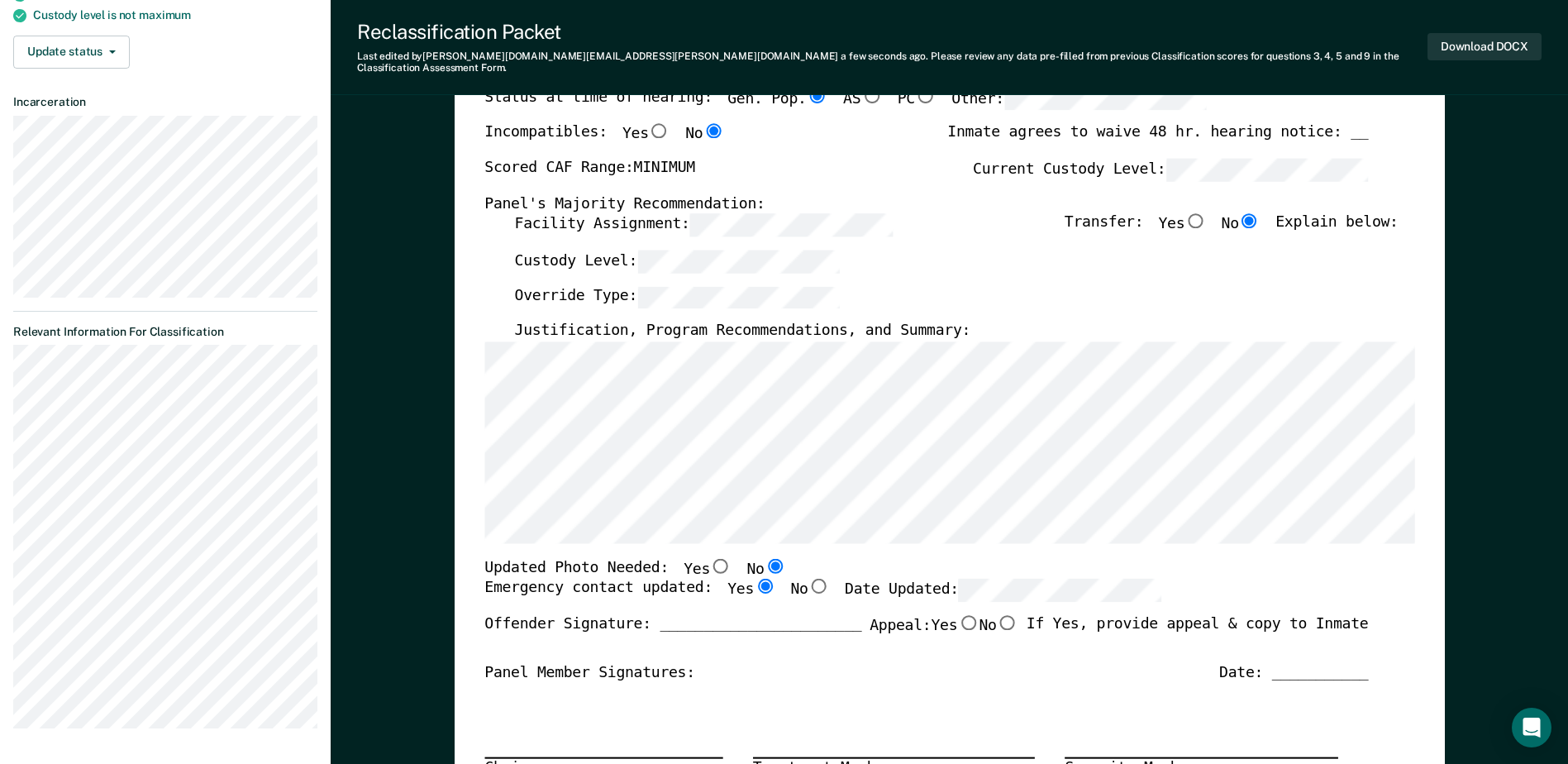
radio input "true"
click at [761, 558] on div "Updated Photo Needed: Yes No" at bounding box center [926, 569] width 883 height 21
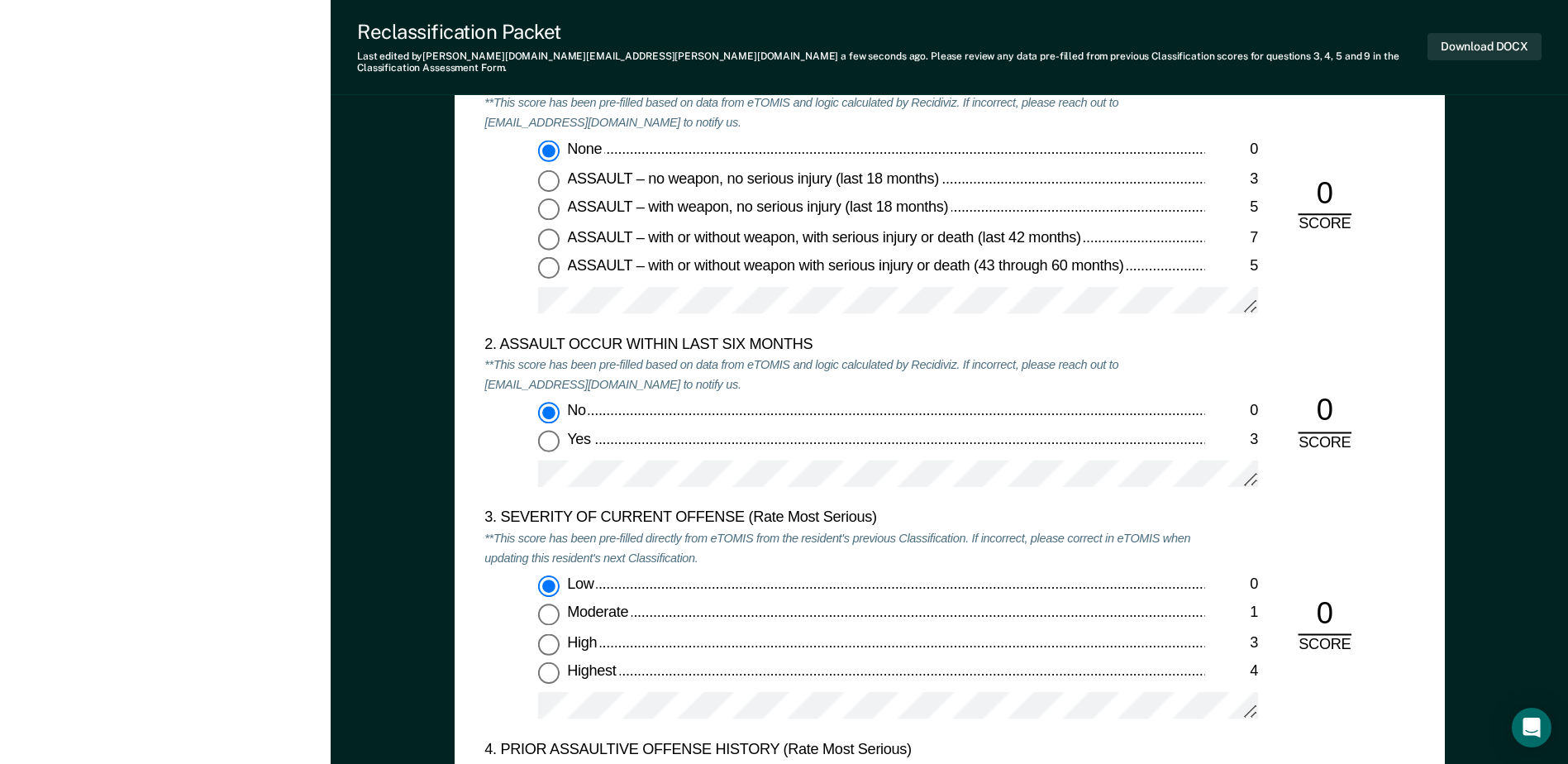
scroll to position [1736, 0]
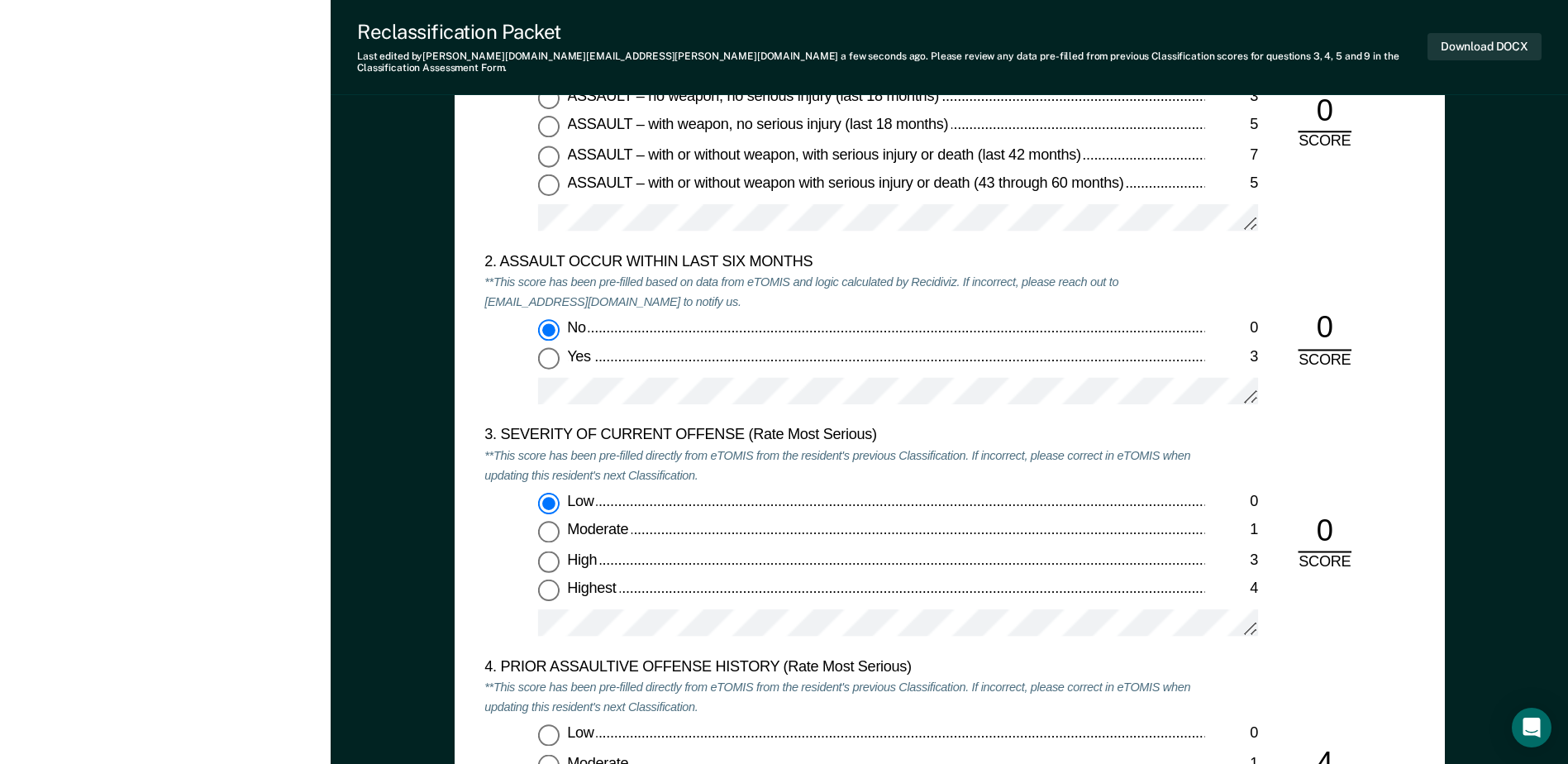
click at [761, 526] on div "0" at bounding box center [1324, 532] width 54 height 41
click at [761, 524] on div "0" at bounding box center [1324, 532] width 54 height 41
click at [542, 522] on input "Moderate 1" at bounding box center [549, 532] width 21 height 21
type textarea "x"
radio input "false"
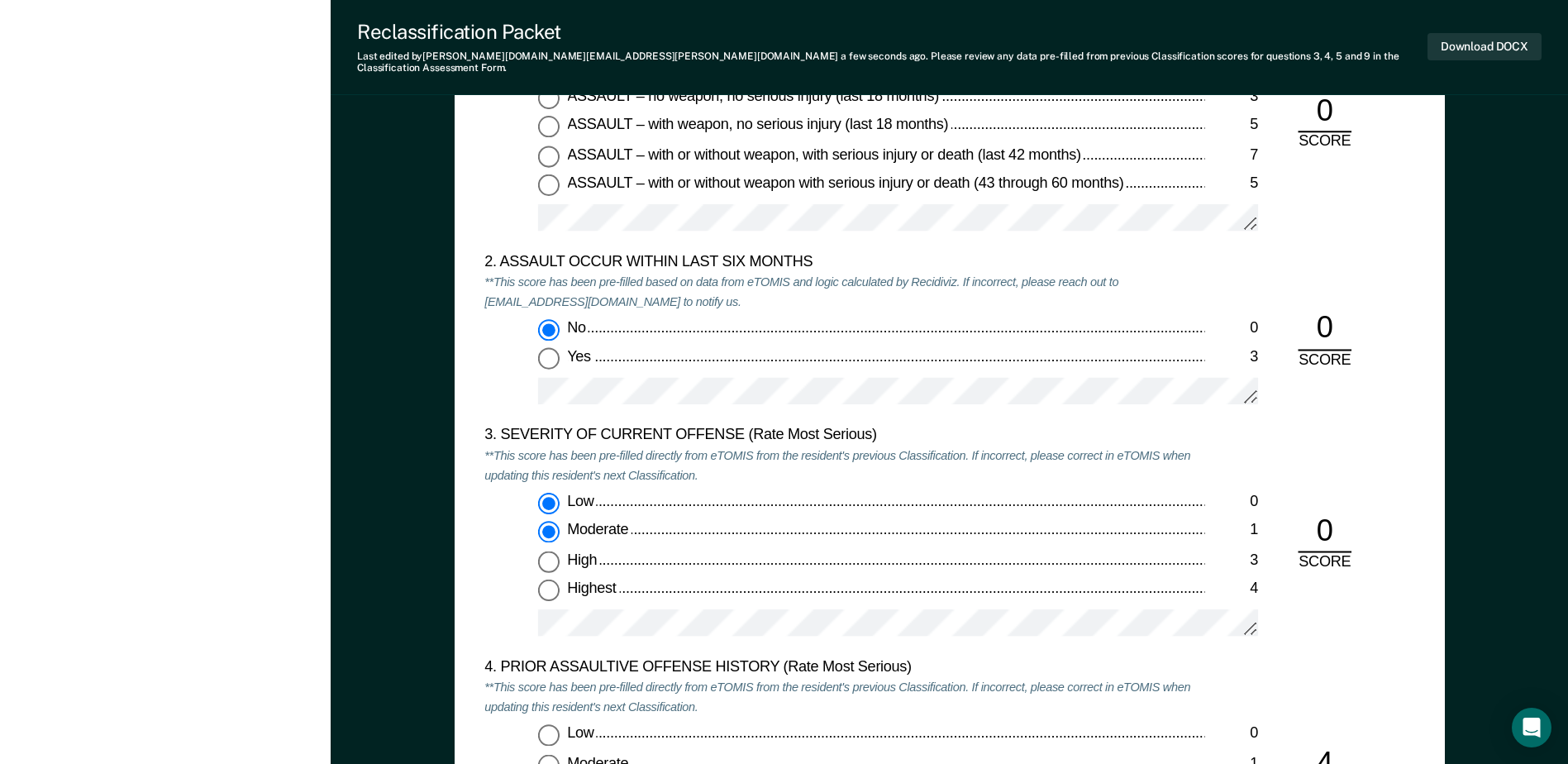
radio input "true"
type textarea "x"
click at [761, 464] on div "3. SEVERITY OF CURRENT OFFENSE (Rate Most Serious) **This score has been pre-fi…" at bounding box center [949, 542] width 930 height 231
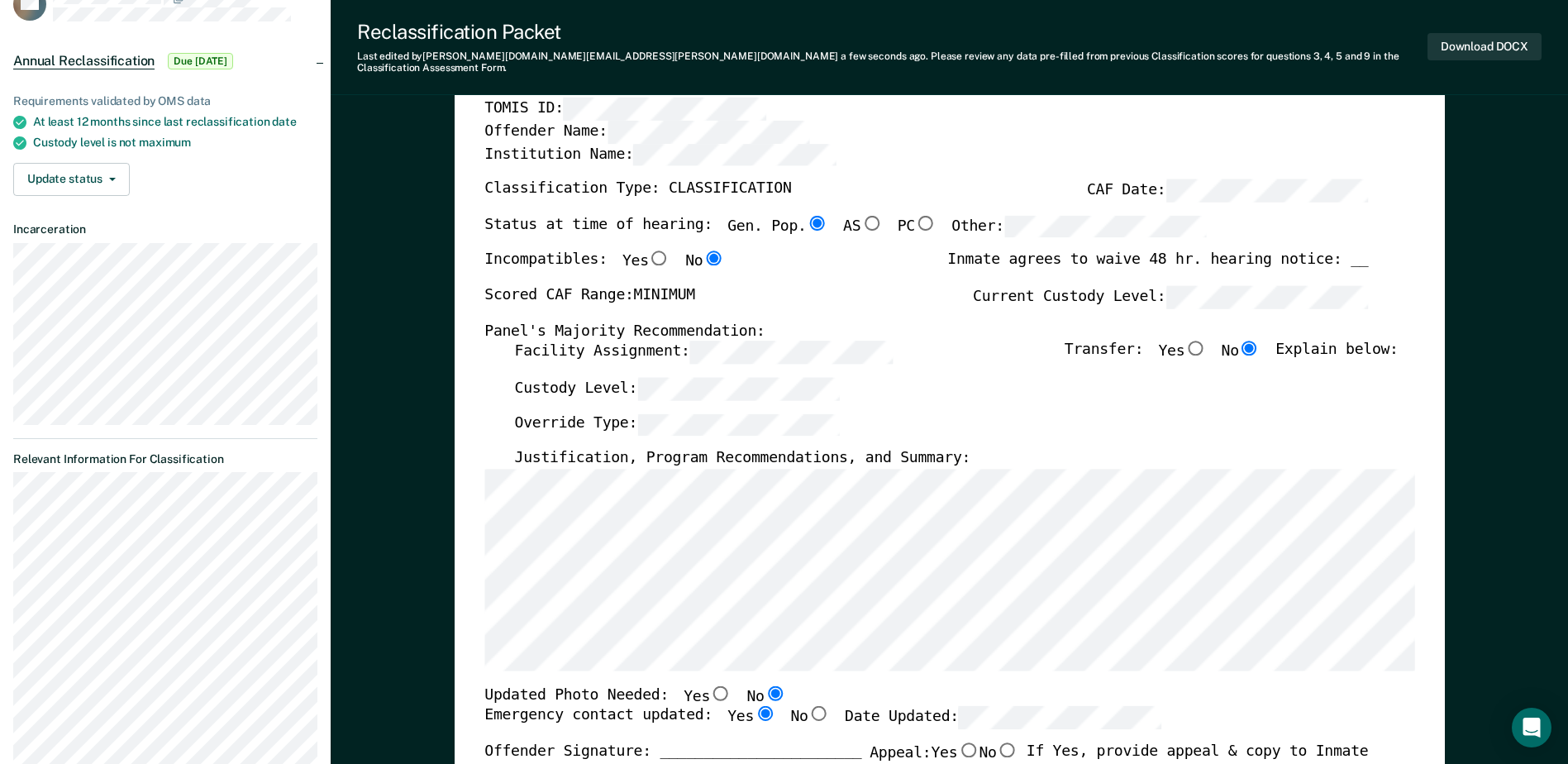
scroll to position [0, 0]
